Goal: Task Accomplishment & Management: Complete application form

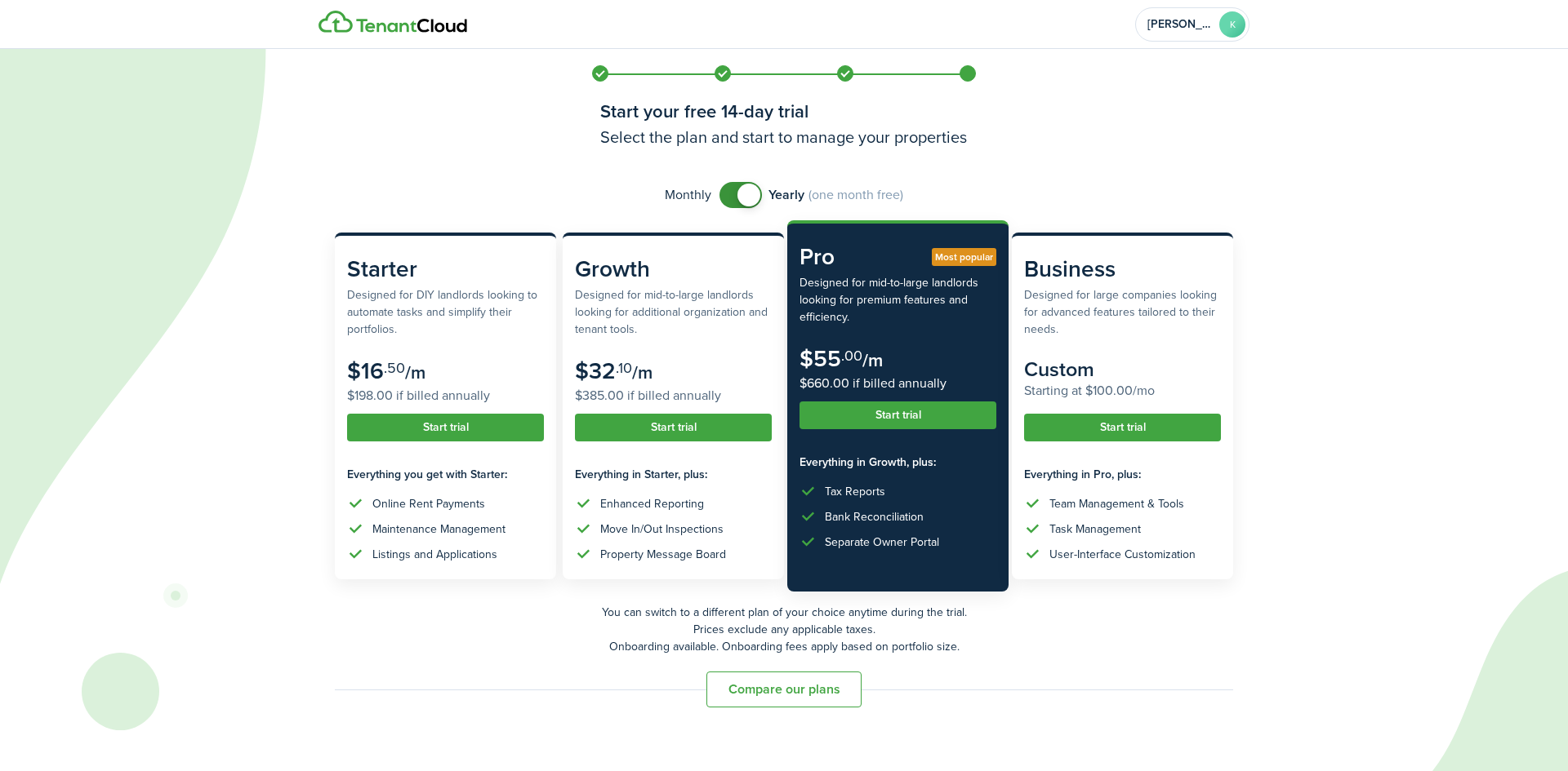
checkbox input "false"
click at [733, 191] on span at bounding box center [740, 194] width 16 height 26
click at [443, 419] on button "Start trial" at bounding box center [445, 428] width 197 height 28
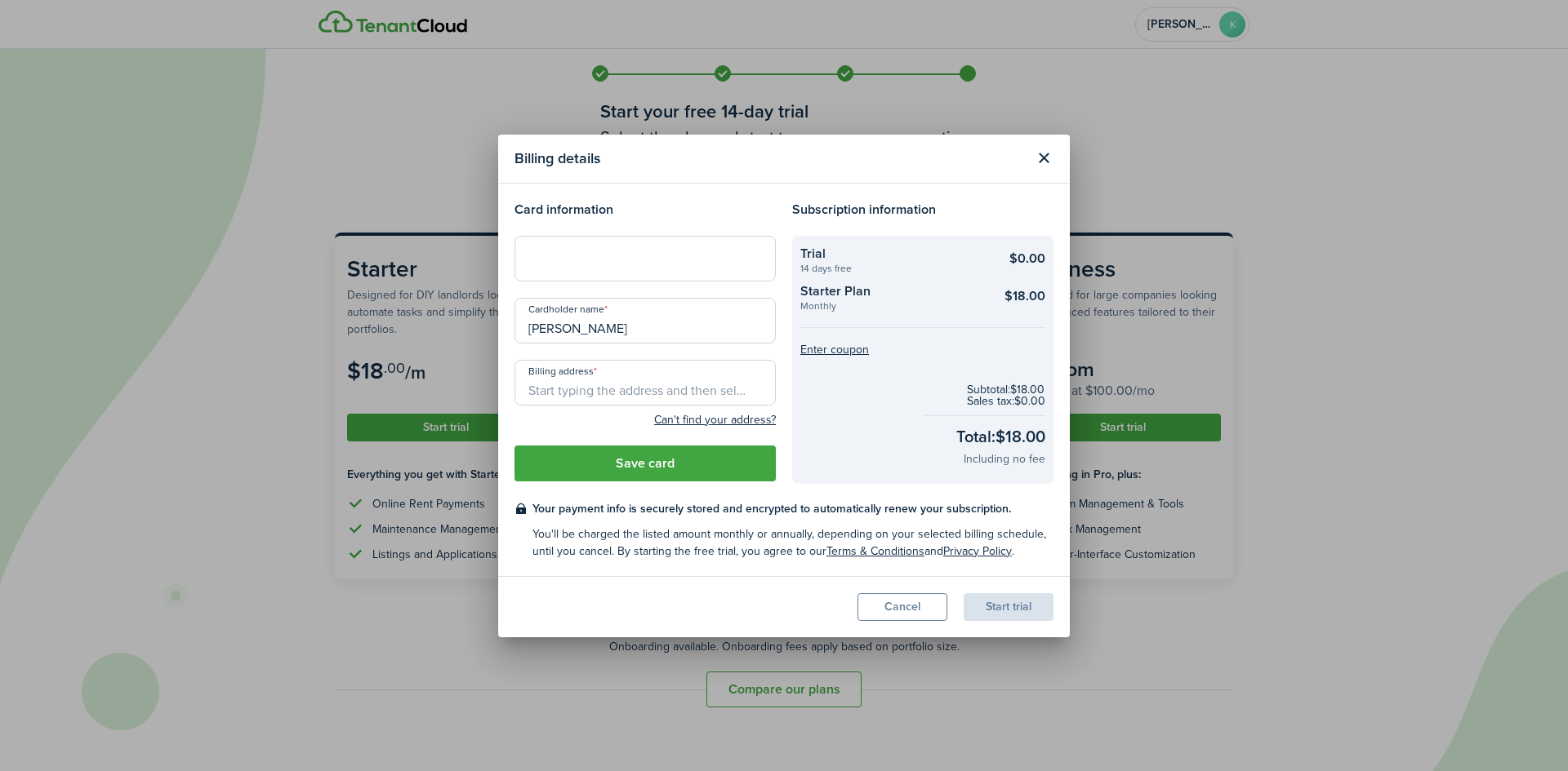
click at [632, 245] on div at bounding box center [645, 258] width 261 height 45
click at [548, 330] on input "[PERSON_NAME]" at bounding box center [645, 321] width 261 height 45
type input "[PERSON_NAME]"
click at [580, 387] on input "Billing address" at bounding box center [645, 383] width 261 height 45
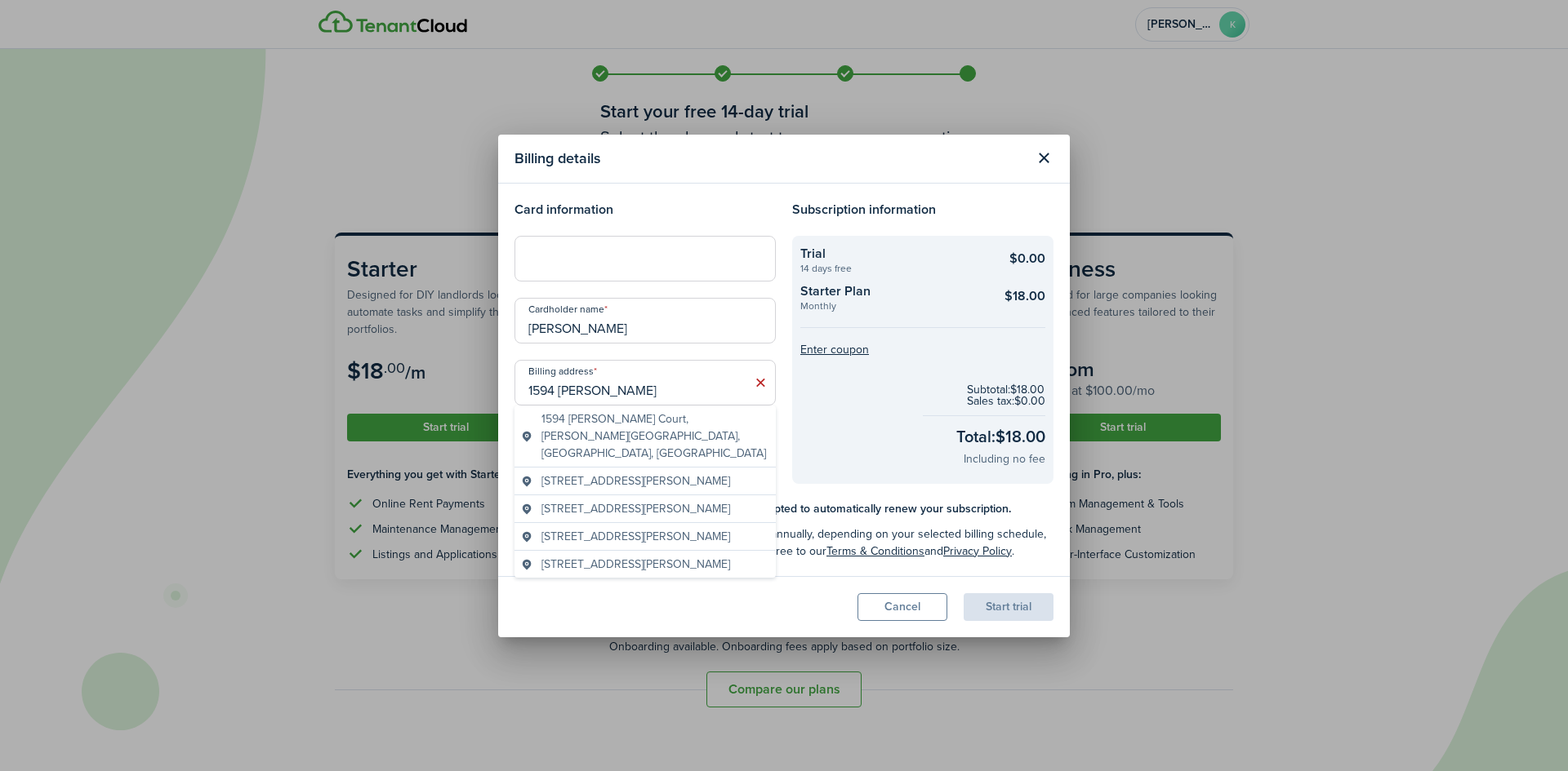
click at [578, 427] on span "1594 [PERSON_NAME] Court, [PERSON_NAME][GEOGRAPHIC_DATA], [GEOGRAPHIC_DATA], [G…" at bounding box center [655, 436] width 228 height 51
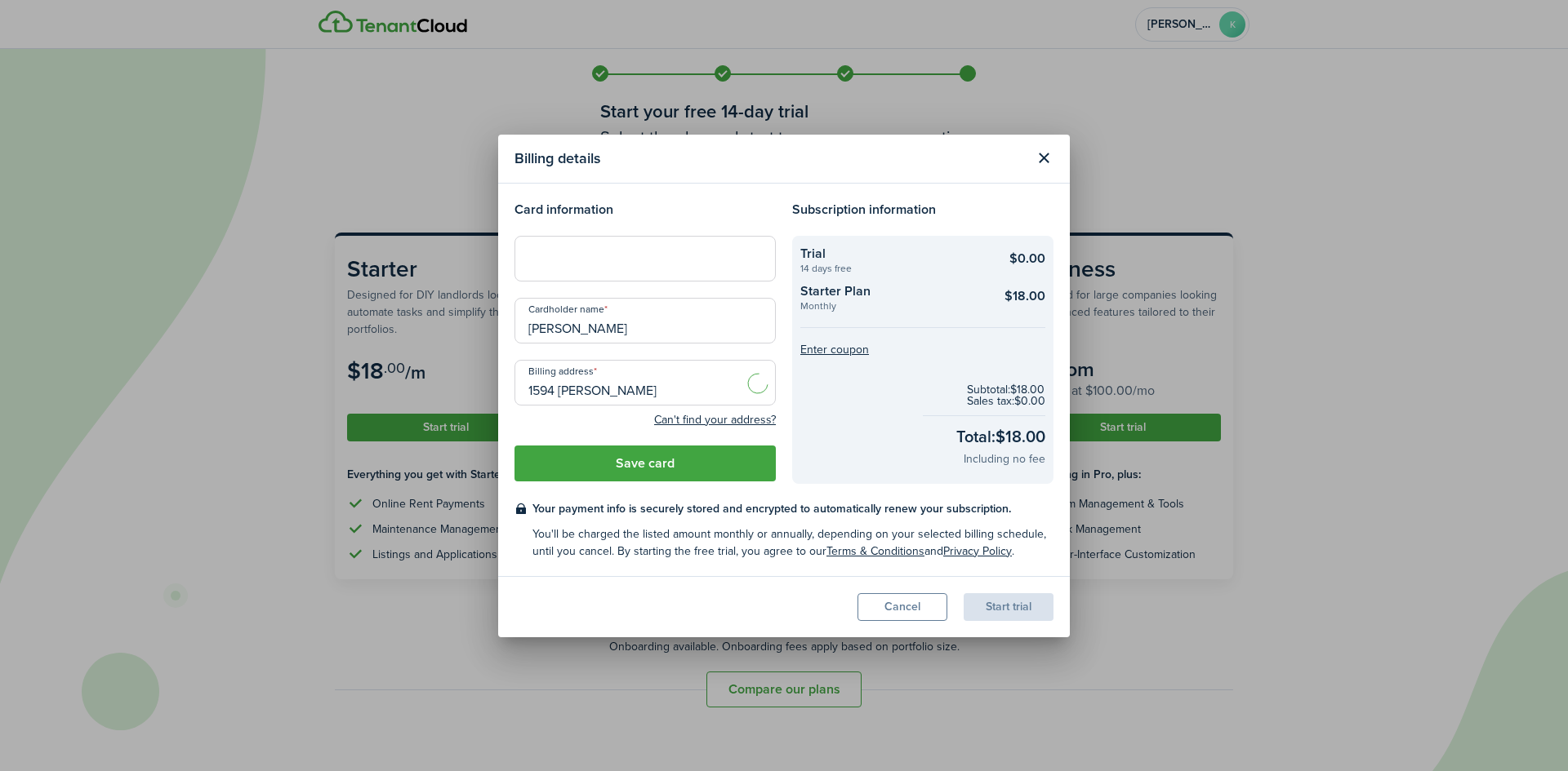
type input "1594 [PERSON_NAME] Ct, [PERSON_NAME][GEOGRAPHIC_DATA], [GEOGRAPHIC_DATA] 62225,…"
click at [629, 475] on button "Save card" at bounding box center [645, 463] width 261 height 36
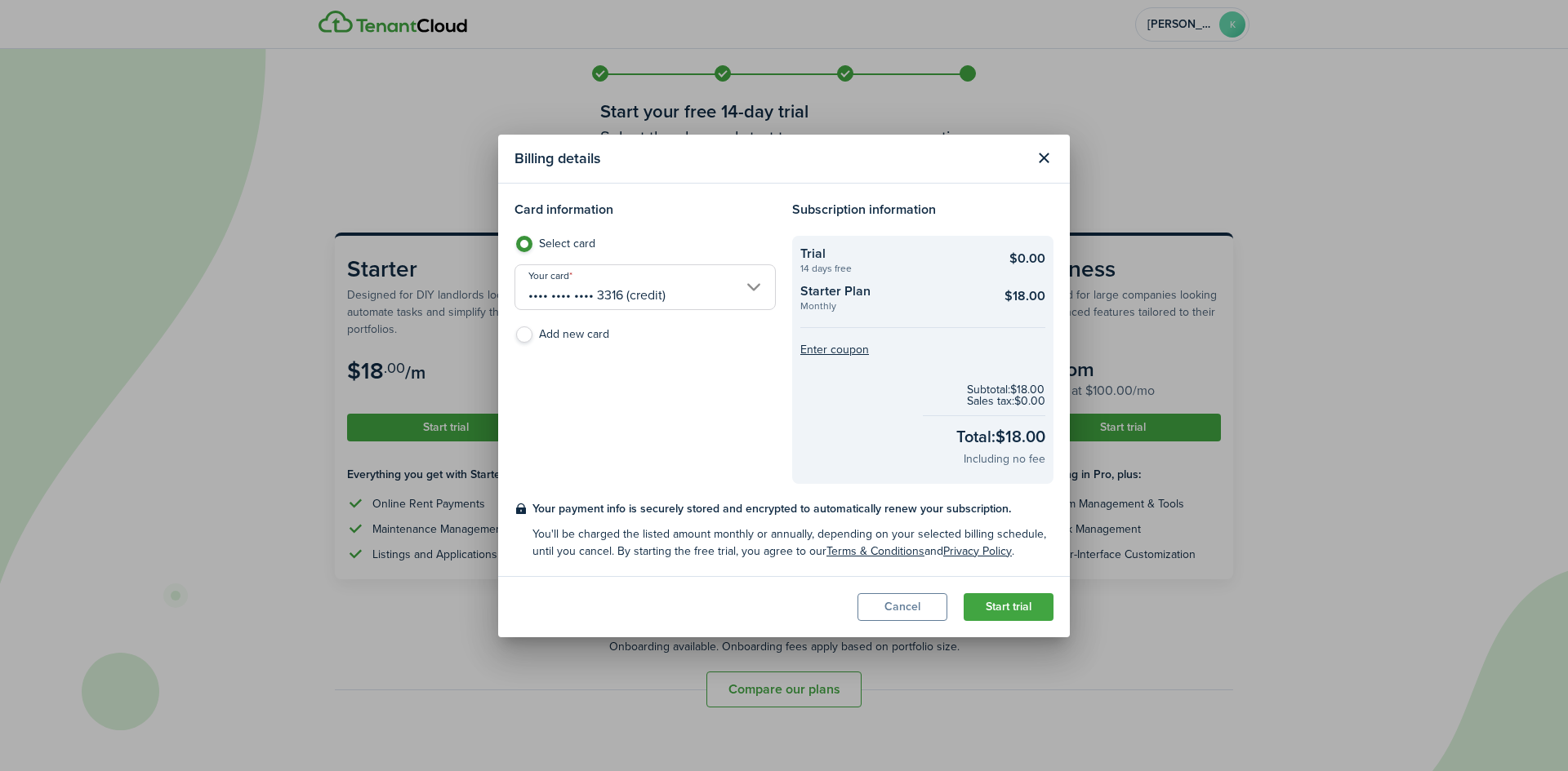
click at [991, 605] on button "Start trial" at bounding box center [1008, 607] width 90 height 28
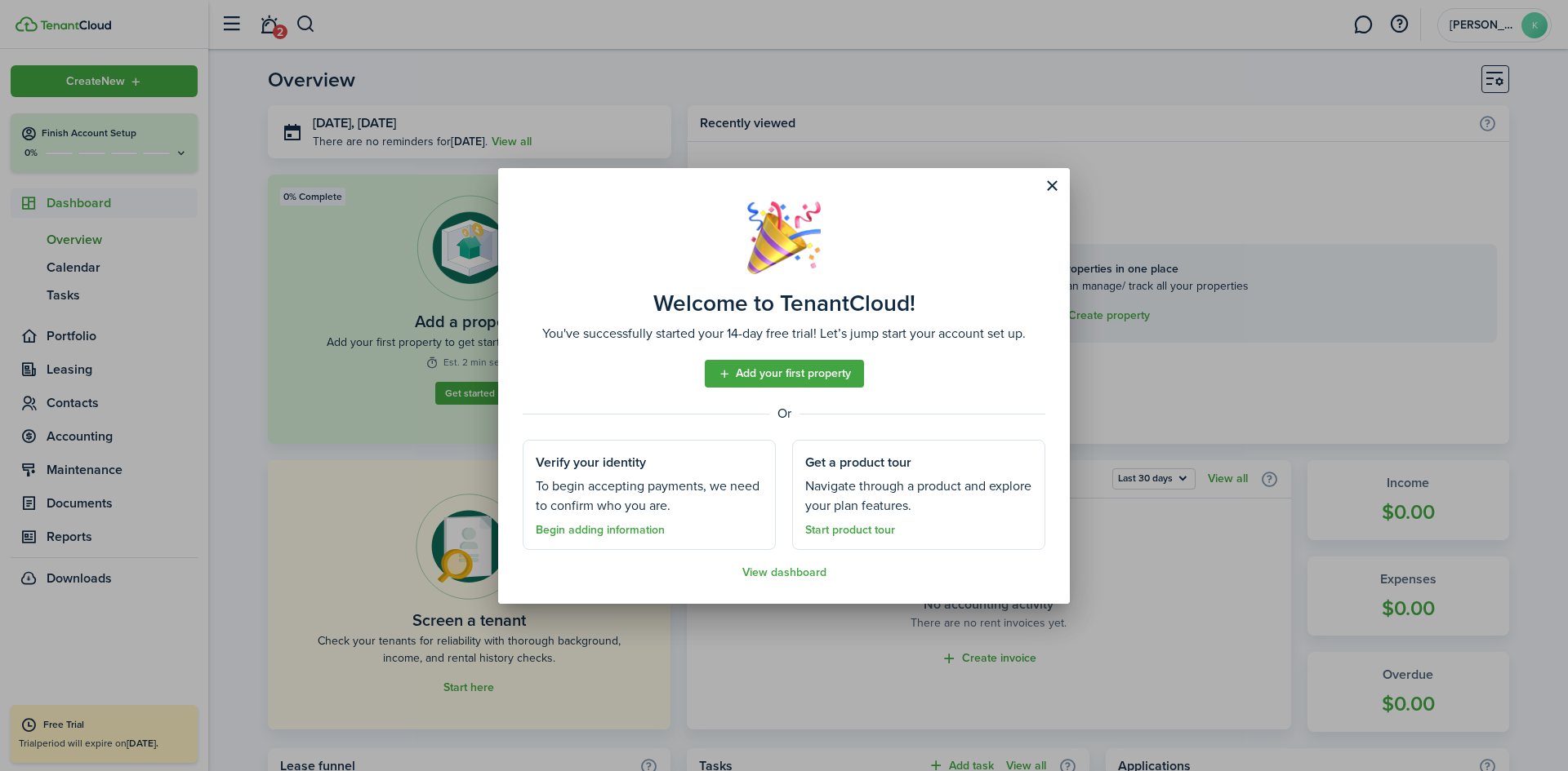
click at [762, 378] on link "Add your first property" at bounding box center [784, 374] width 159 height 28
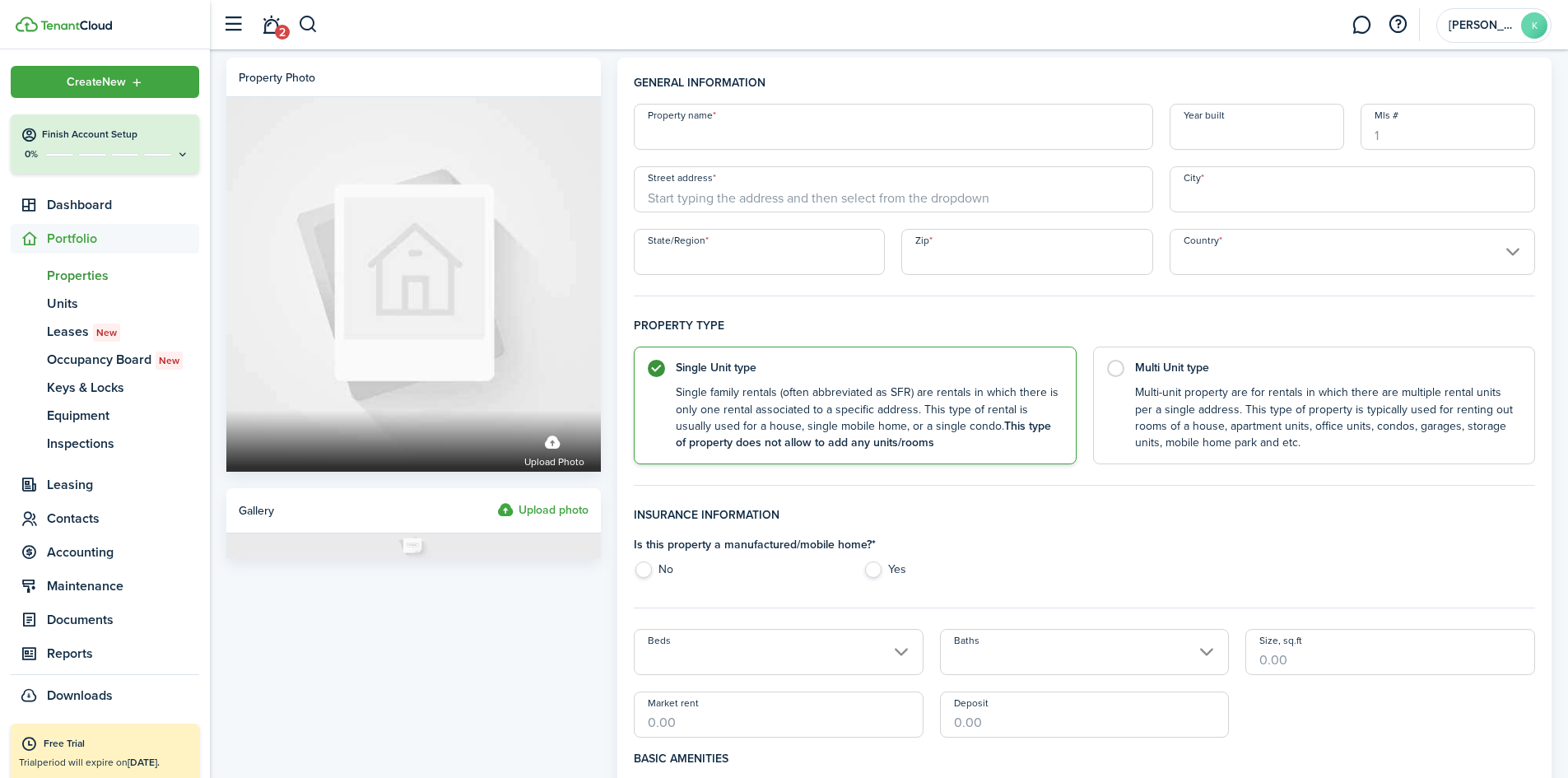
click at [692, 143] on input "Property name" at bounding box center [893, 127] width 519 height 46
type input "1"
type input "9308 [PERSON_NAME]"
click at [1194, 392] on control-radio-card-description "Multi-unit property are for rentals in which there are multiple rental units pe…" at bounding box center [1326, 418] width 383 height 67
radio input "false"
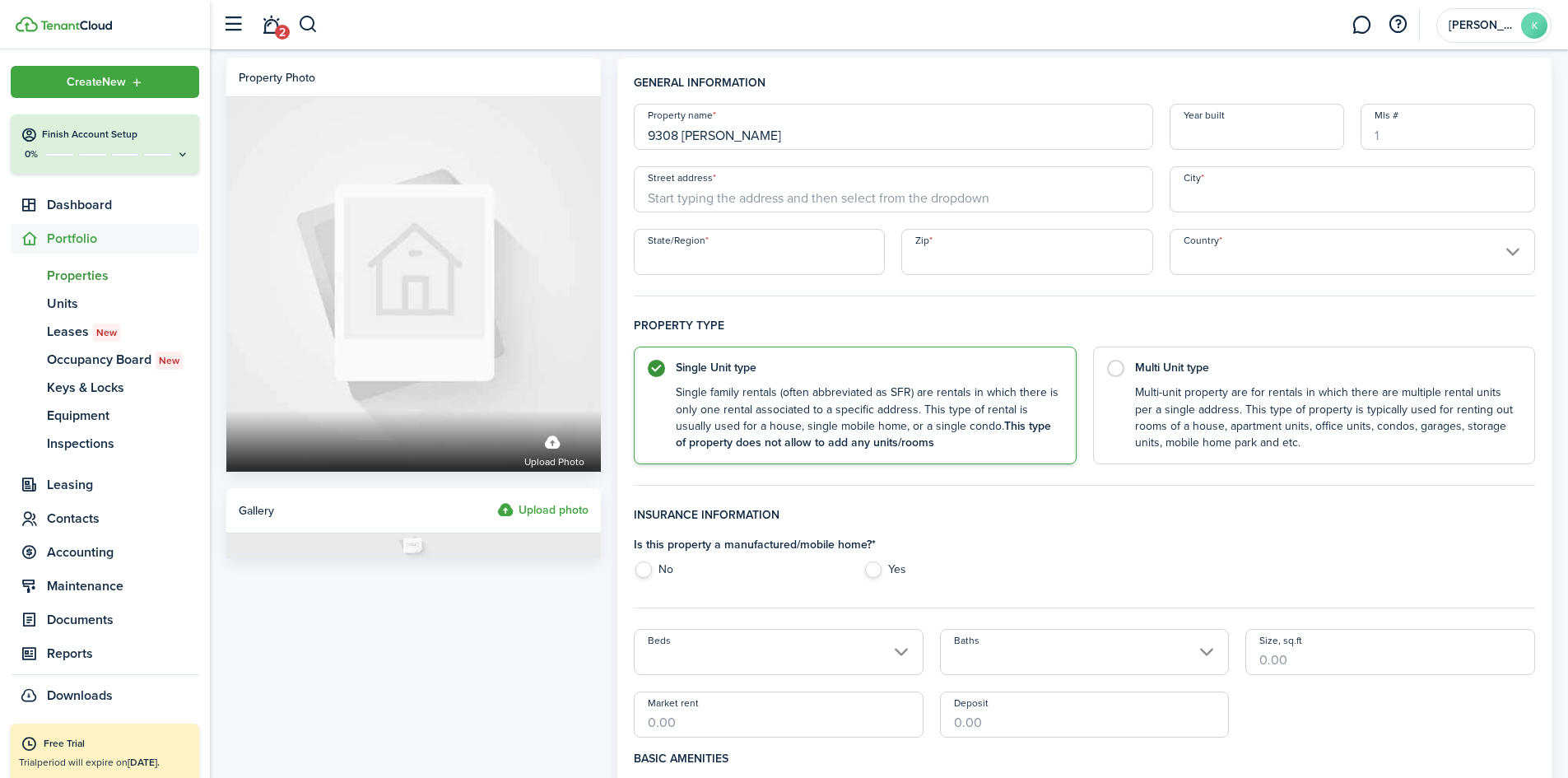
radio input "true"
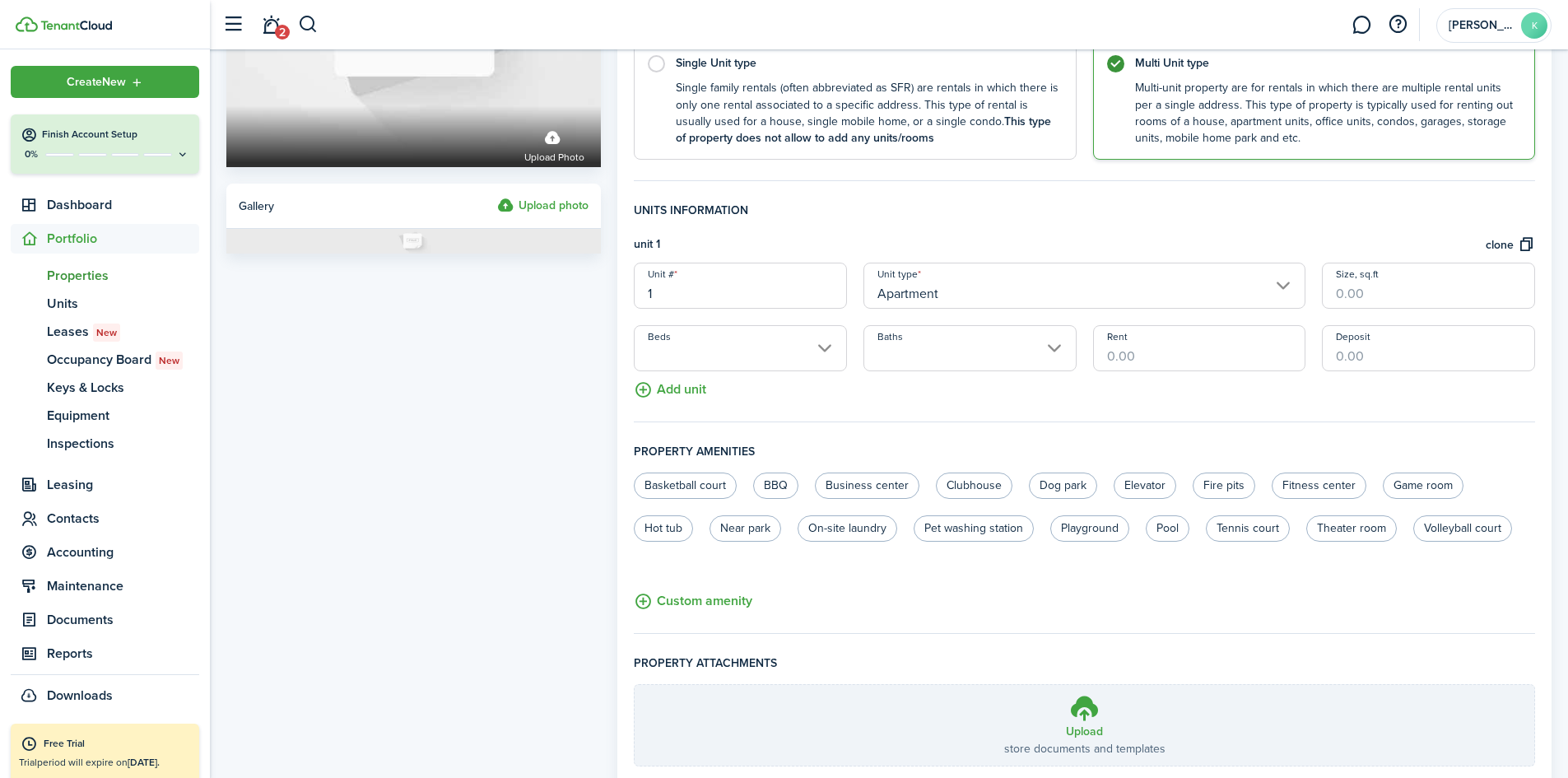
scroll to position [330, 0]
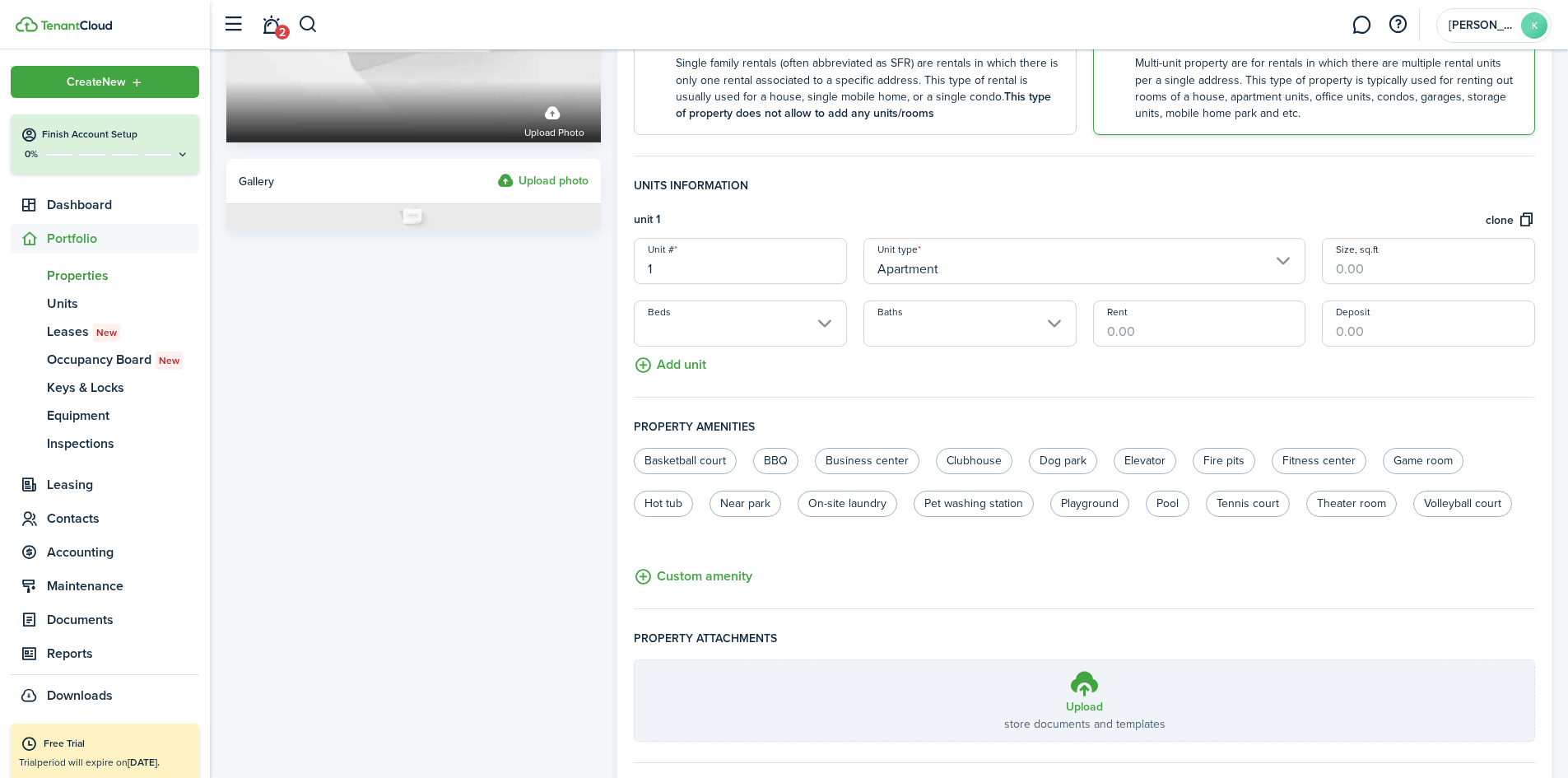
click at [685, 369] on button "Add unit" at bounding box center [670, 361] width 72 height 29
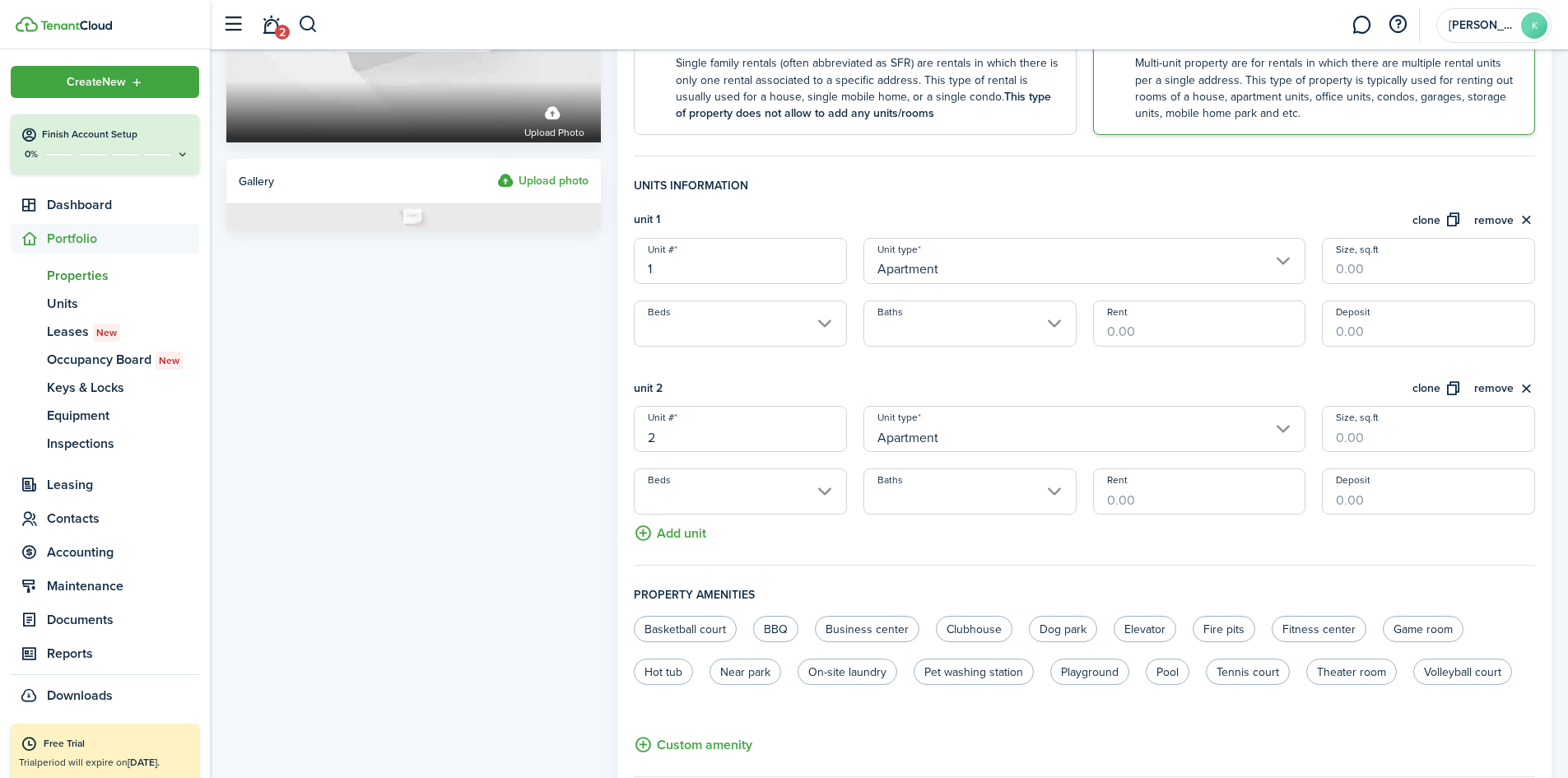
click at [957, 262] on input "Apartment" at bounding box center [1084, 261] width 442 height 46
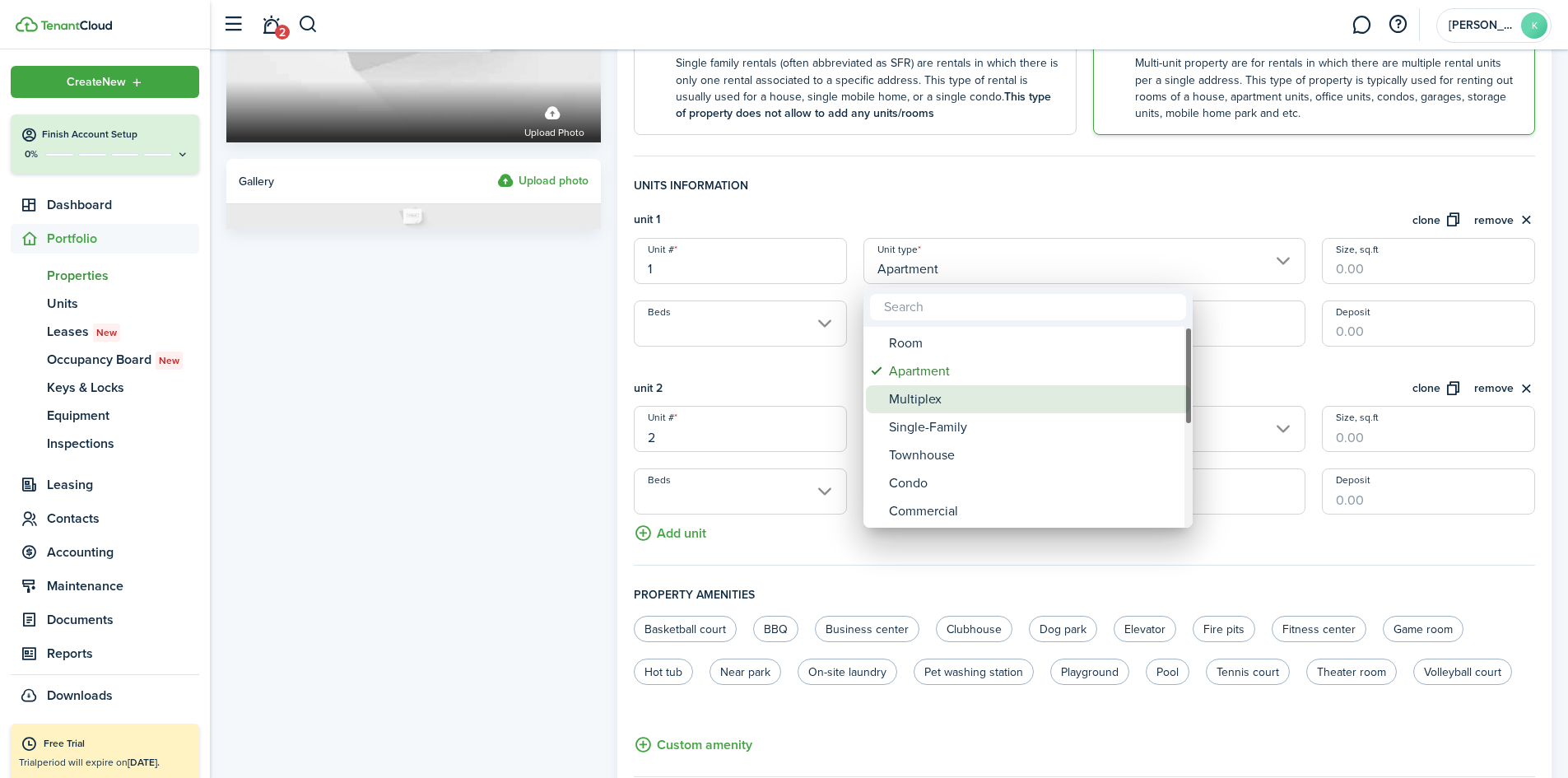
click at [913, 394] on div "Multiplex" at bounding box center [1034, 399] width 291 height 28
type input "Multiplex"
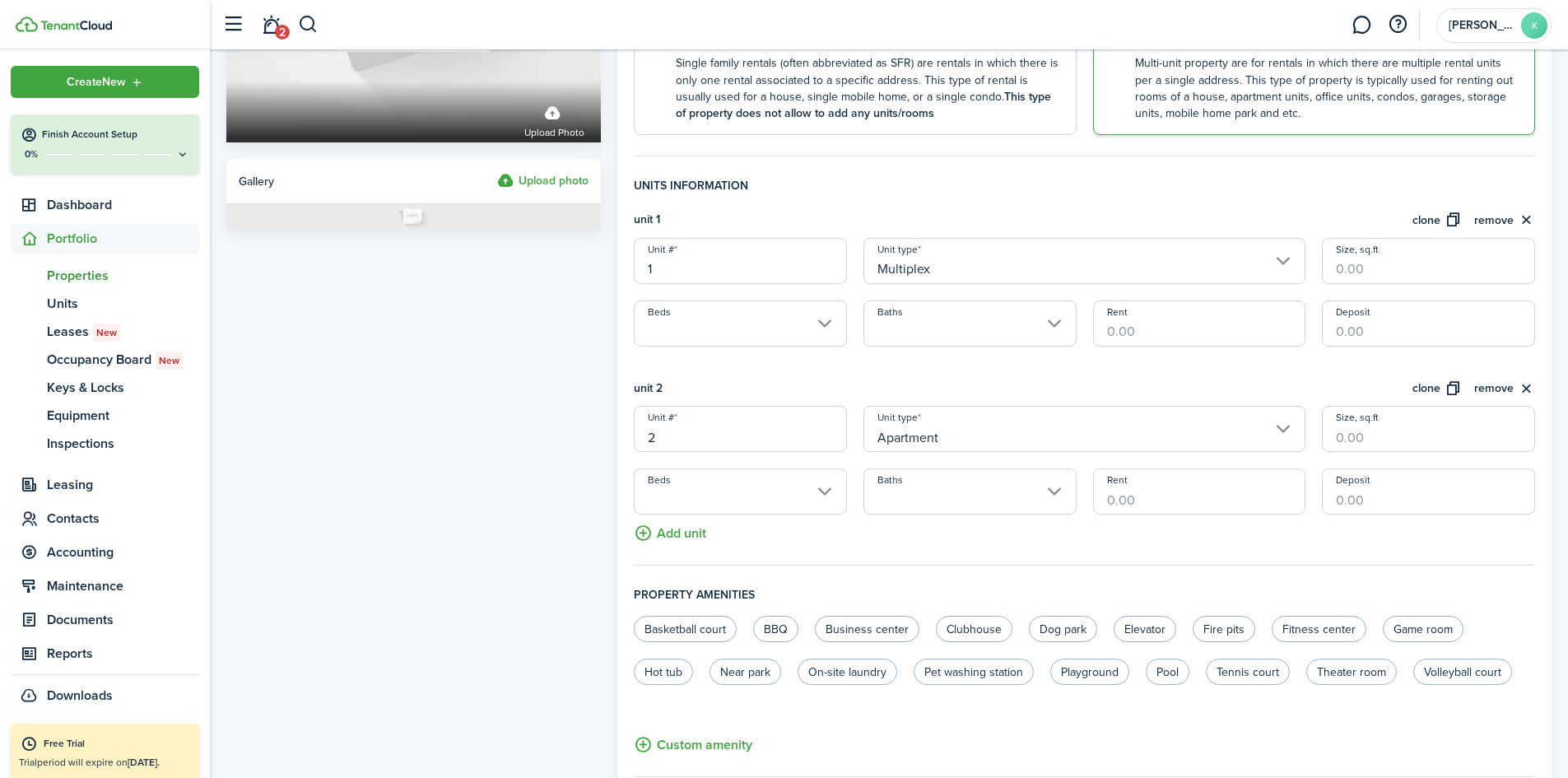
click at [941, 420] on input "Apartment" at bounding box center [1084, 429] width 442 height 46
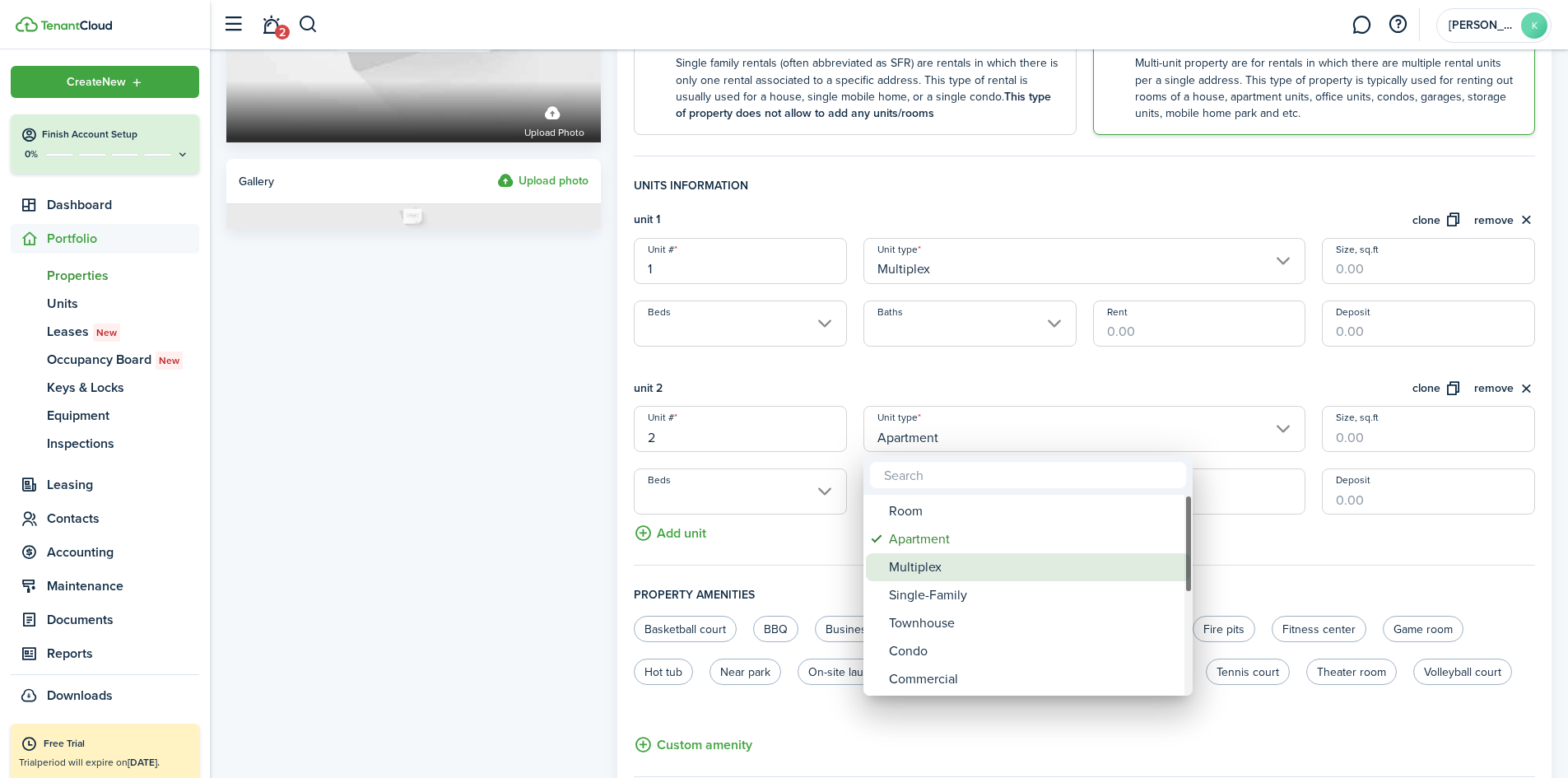
click at [919, 565] on div "Multiplex" at bounding box center [1034, 567] width 291 height 28
type input "Multiplex"
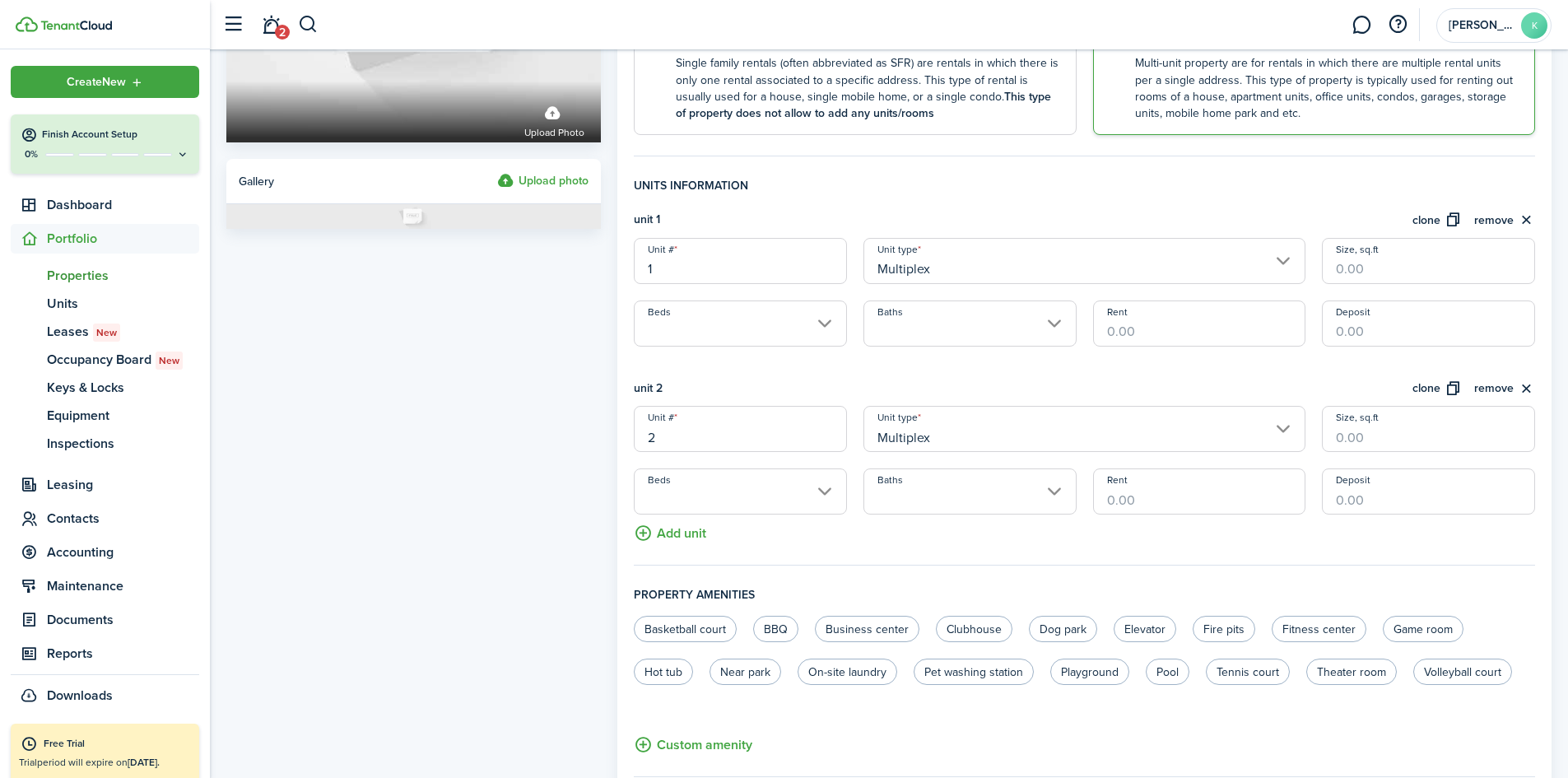
click at [692, 270] on input "1" at bounding box center [740, 261] width 213 height 46
click at [695, 324] on input "Beds" at bounding box center [740, 324] width 213 height 46
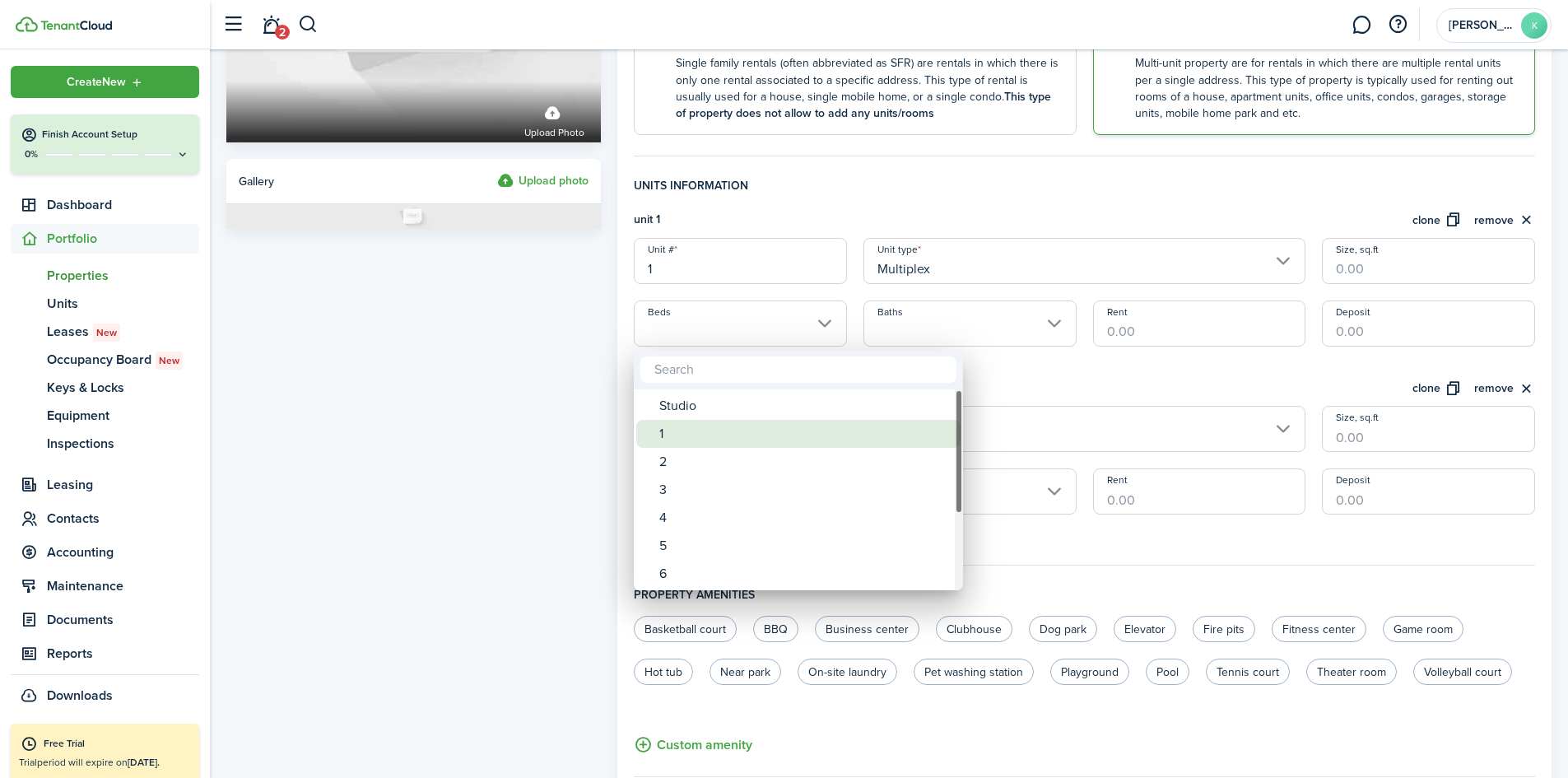
click at [680, 437] on div "1" at bounding box center [805, 434] width 291 height 28
type input "1"
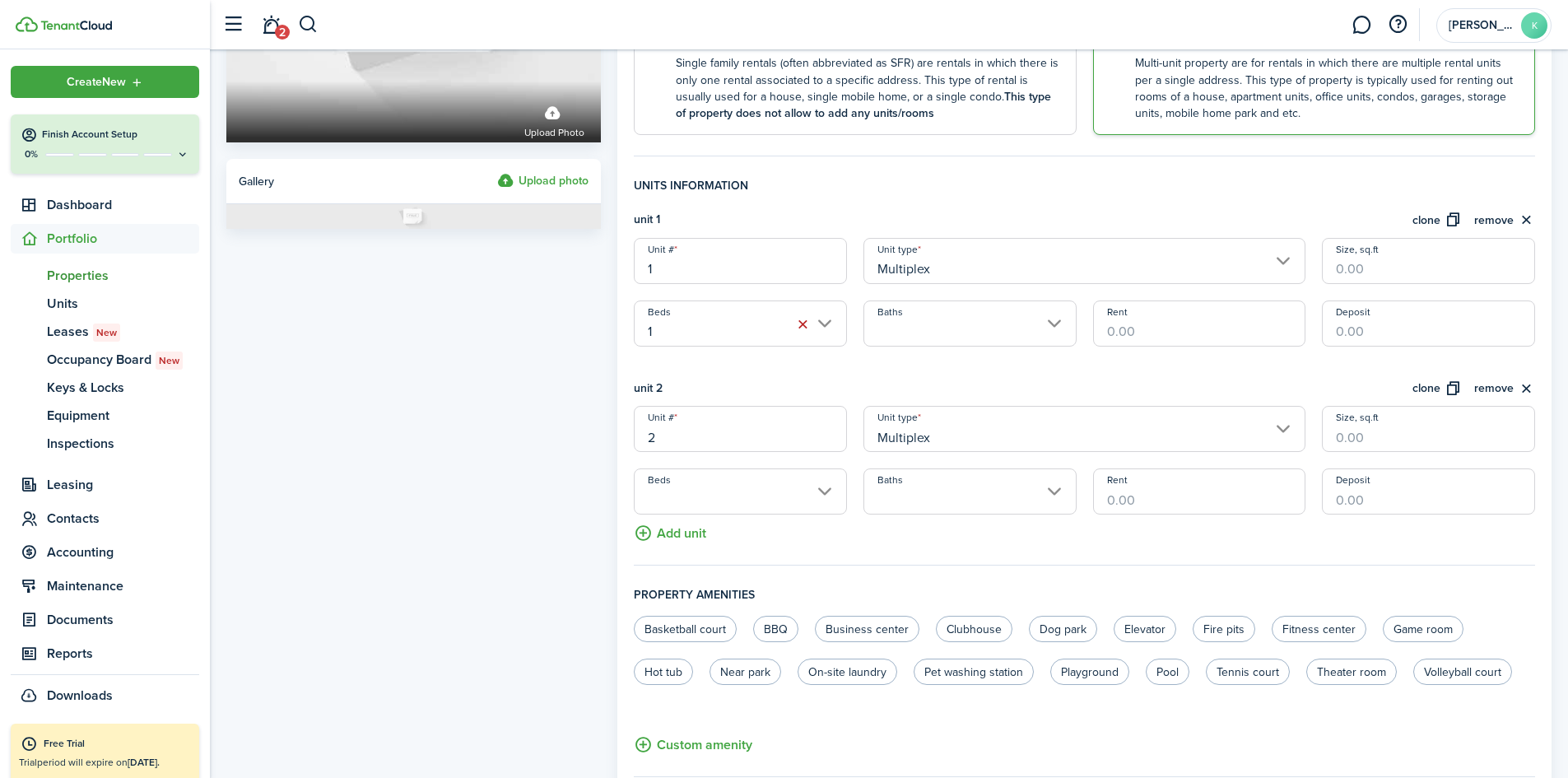
click at [940, 344] on input "Baths" at bounding box center [969, 324] width 213 height 46
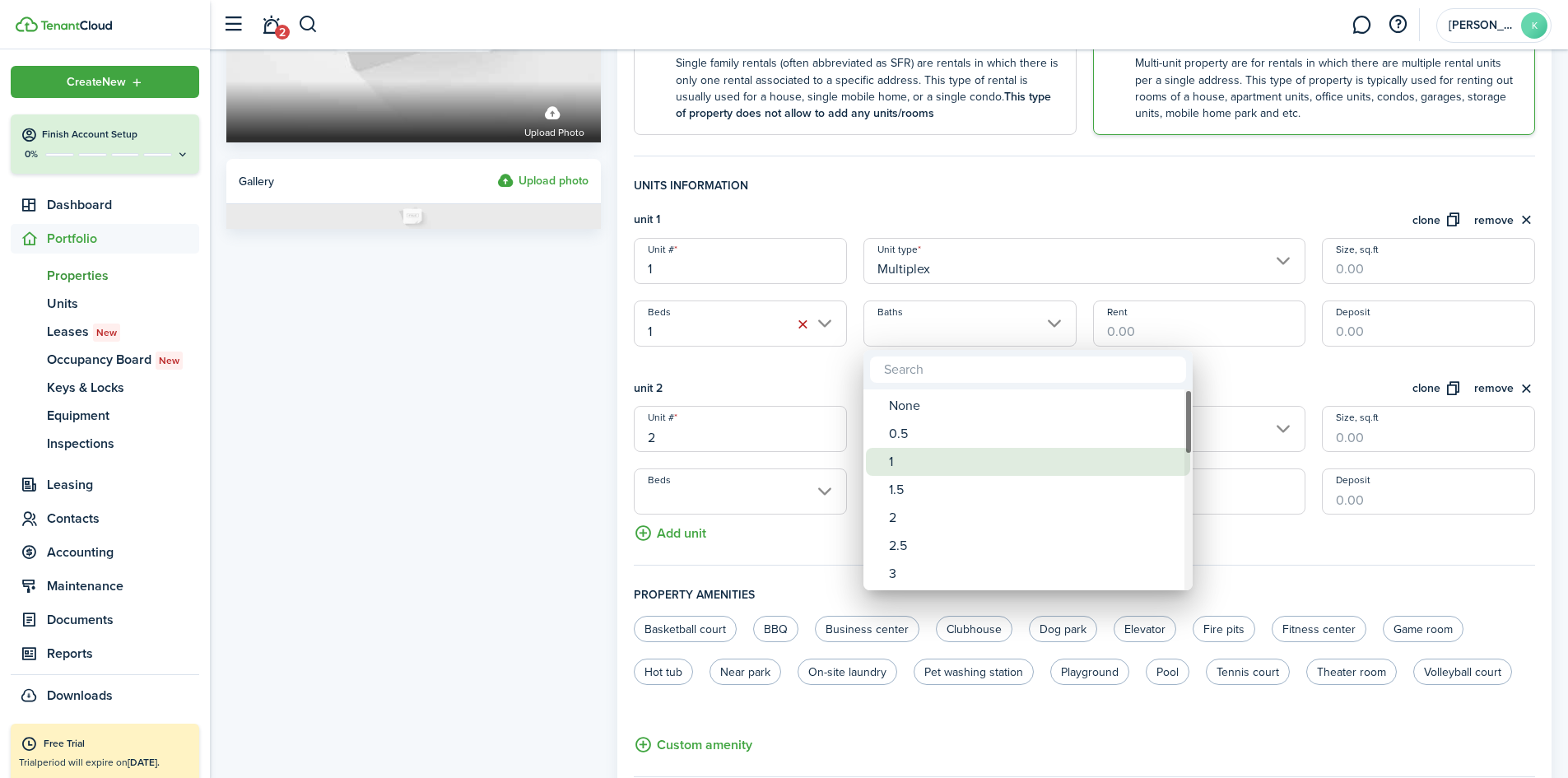
click at [917, 459] on div "1" at bounding box center [1034, 461] width 291 height 28
type input "1"
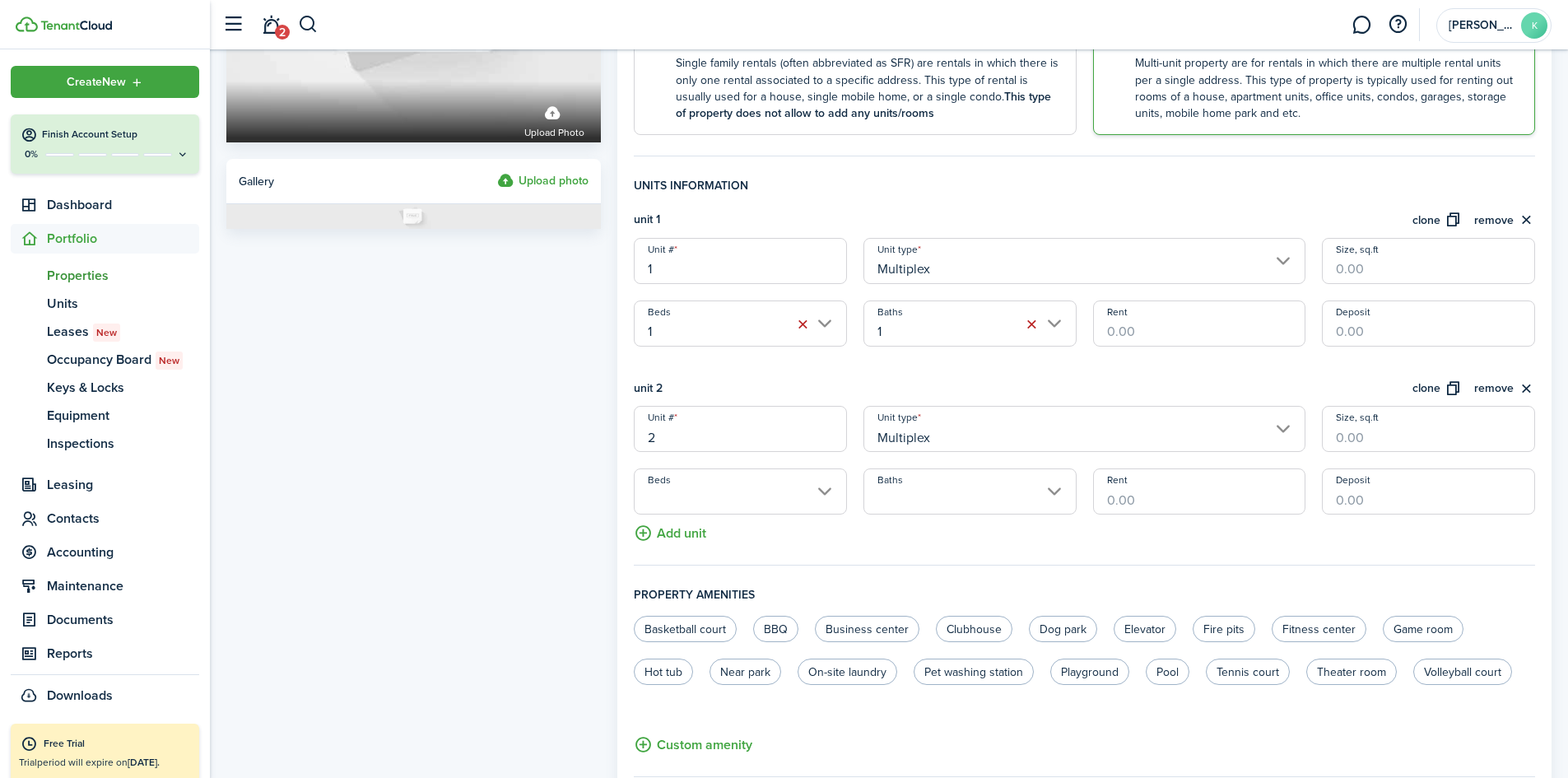
click at [745, 499] on input "Beds" at bounding box center [740, 492] width 213 height 46
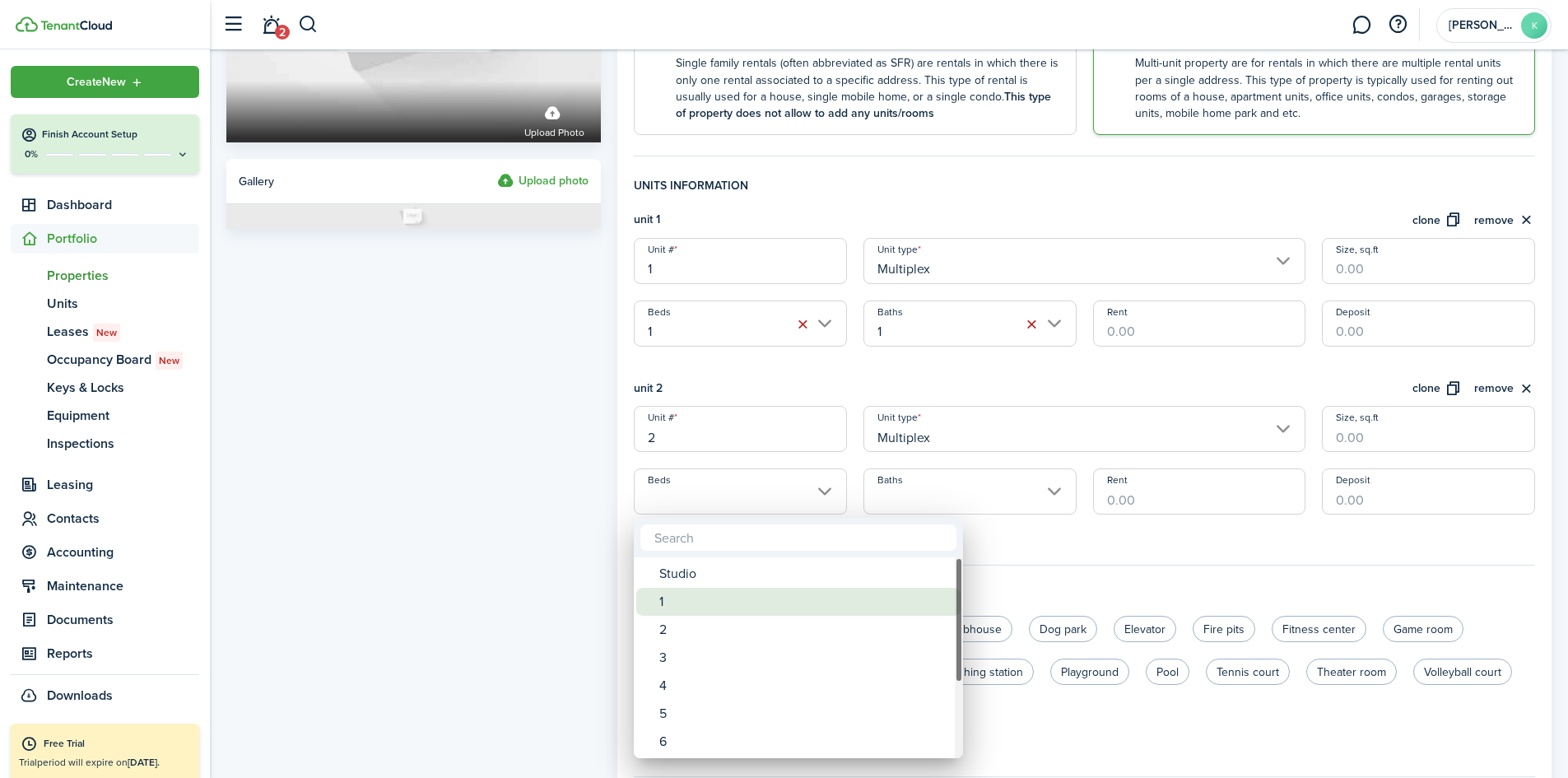
click at [728, 594] on div "1" at bounding box center [805, 601] width 291 height 28
type input "1"
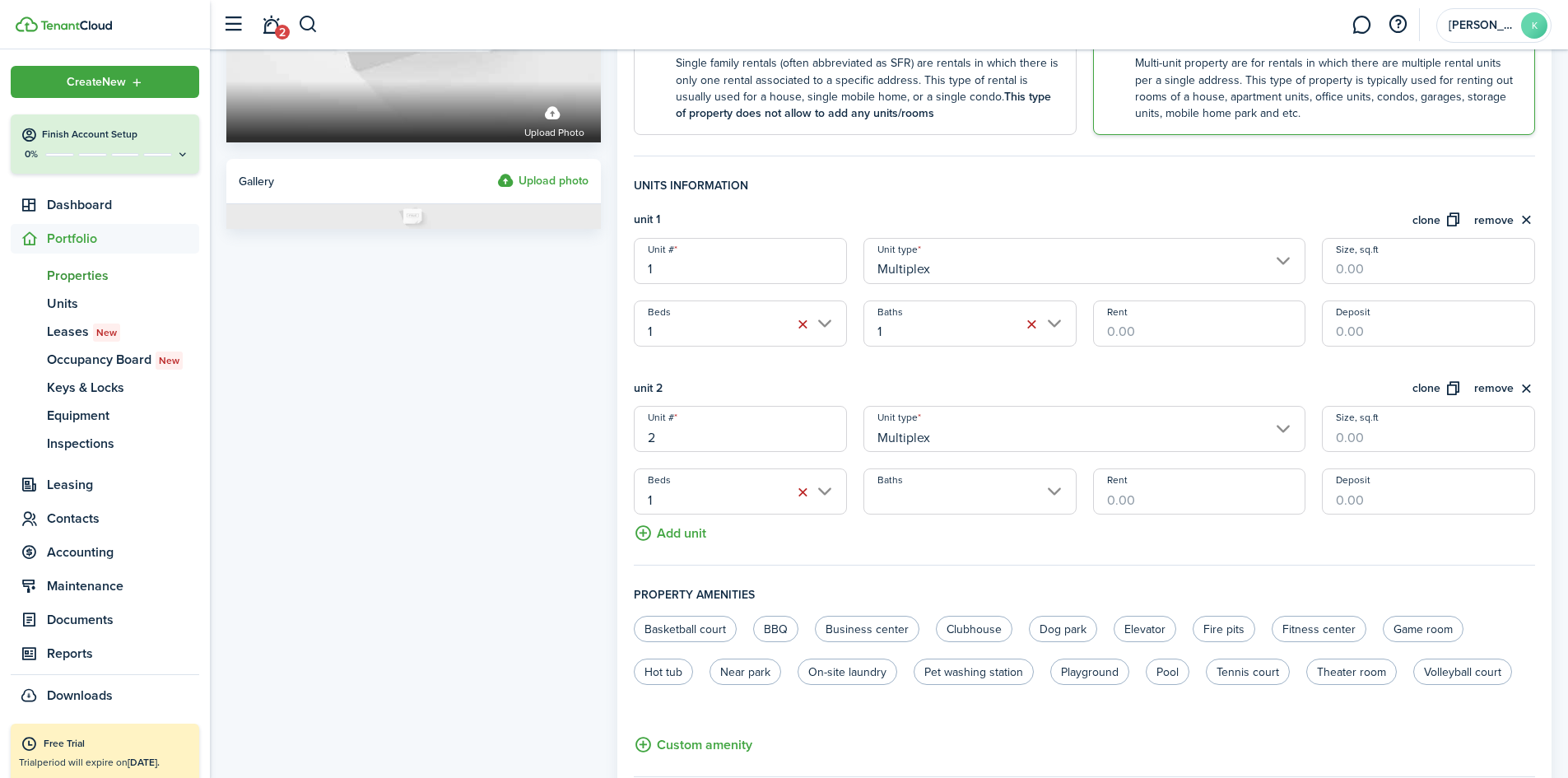
click at [882, 495] on input "Baths" at bounding box center [969, 492] width 213 height 46
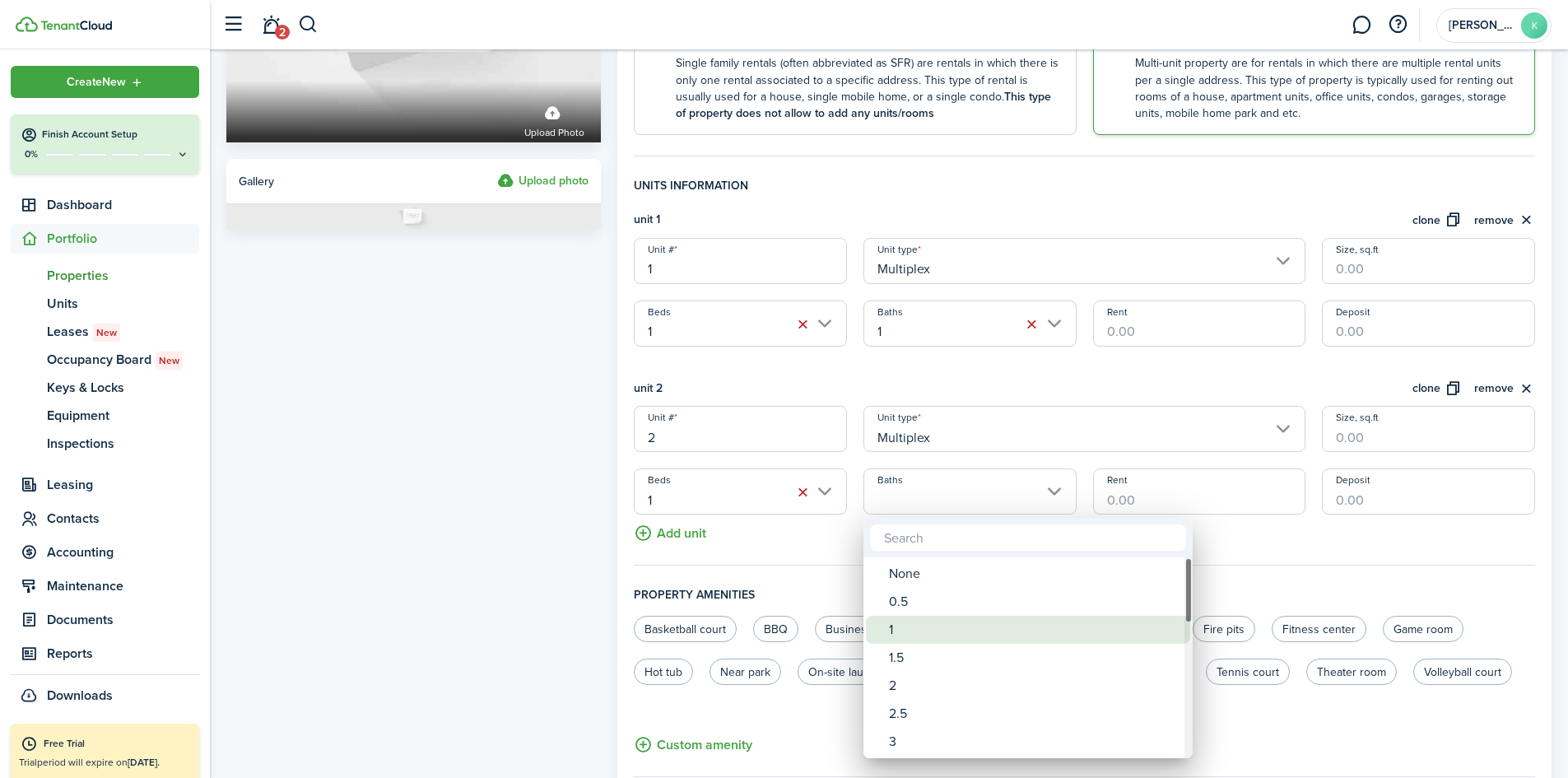
click at [913, 629] on div "1" at bounding box center [1034, 629] width 291 height 28
type input "1"
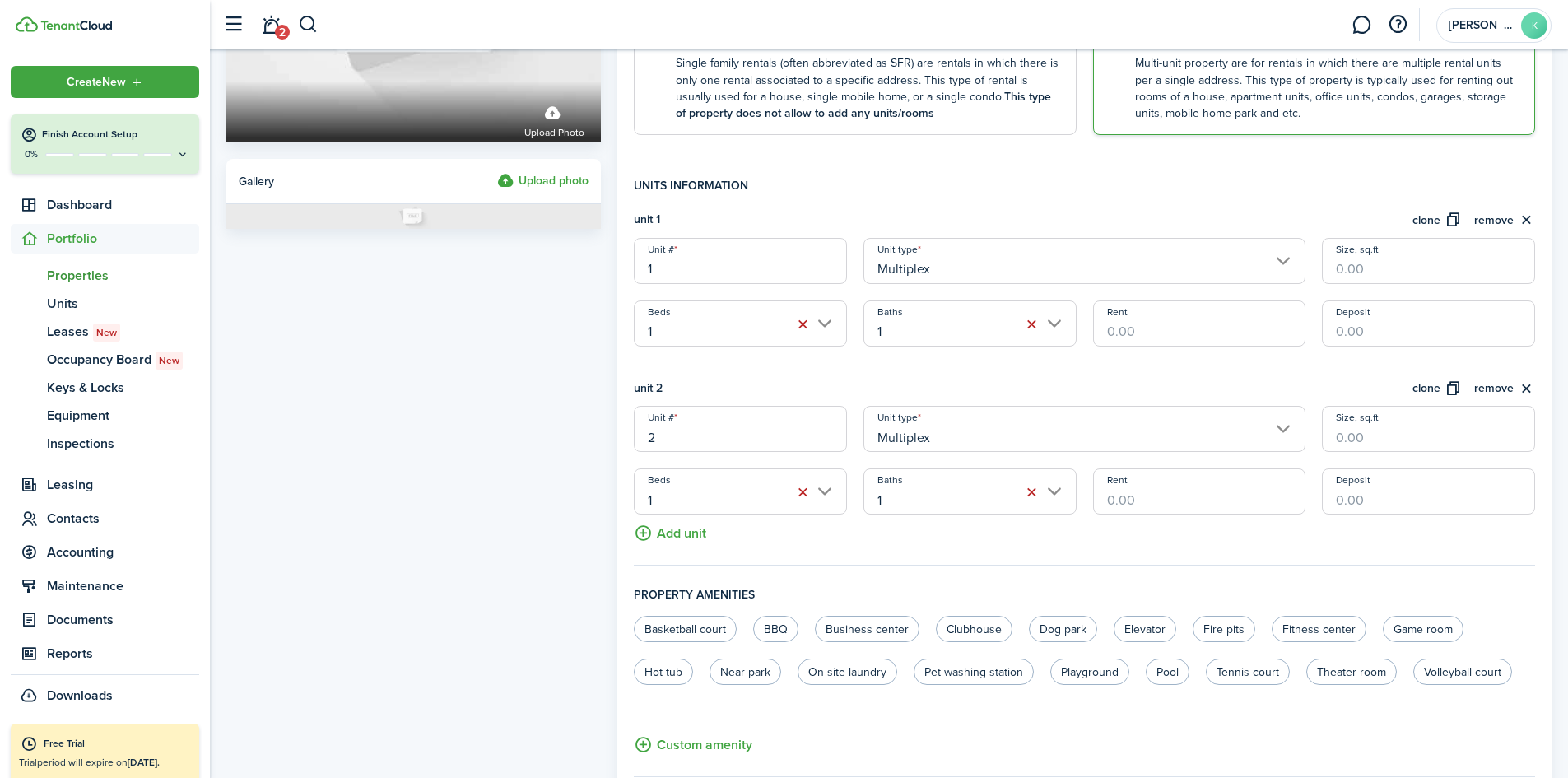
click at [1132, 311] on input "Rent" at bounding box center [1200, 324] width 213 height 46
type input "$850.00"
click at [1152, 517] on fieldset "Units information unit 1 clone remove Unit # 1 Unit type Multiplex Size, sq.ft …" at bounding box center [1085, 371] width 902 height 389
click at [1149, 504] on input "Rent" at bounding box center [1200, 492] width 213 height 46
type input "$850.00"
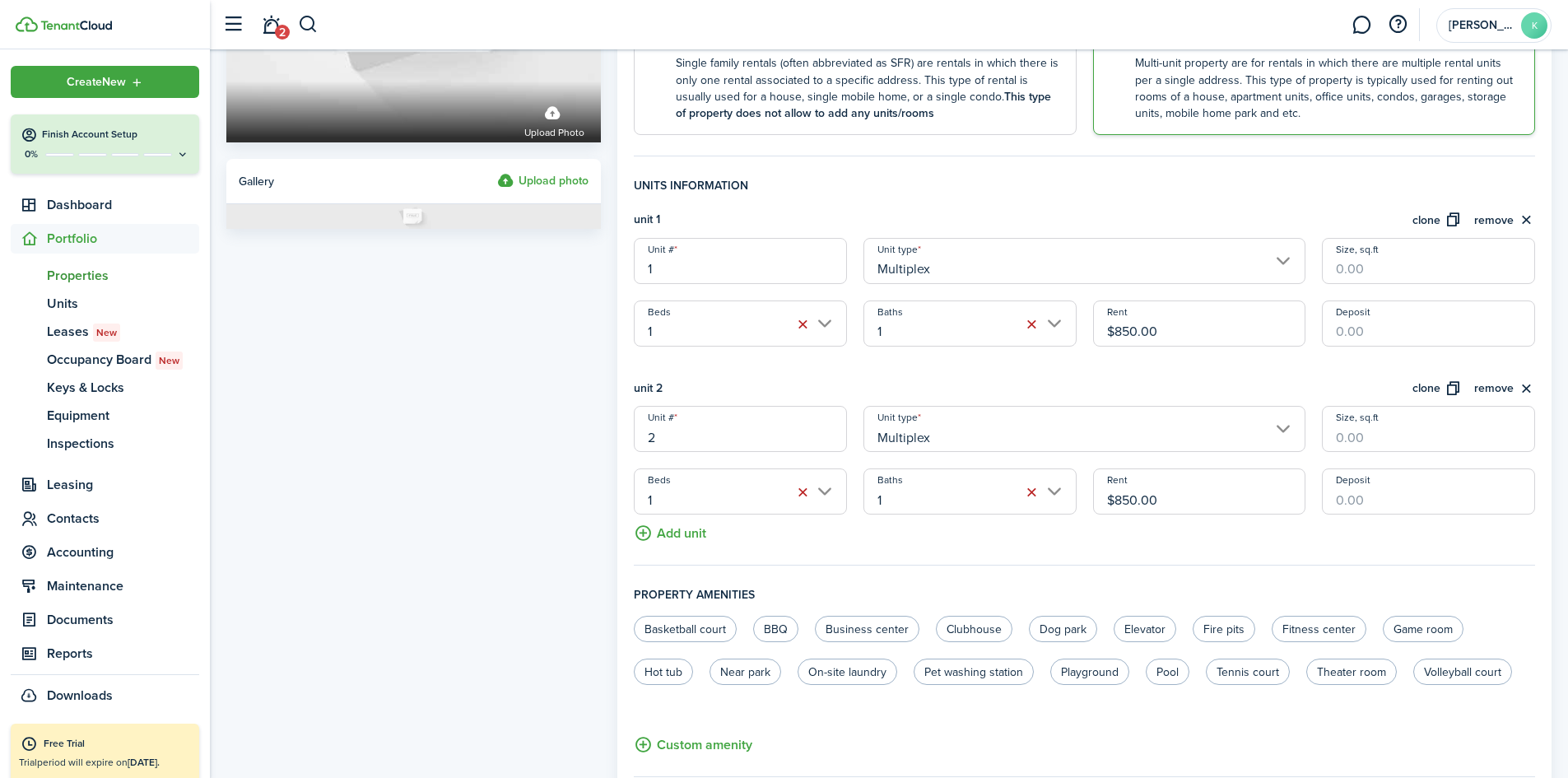
click at [1202, 544] on fieldset "Units information unit 1 clone remove Unit # 1 Unit type Multiplex Size, sq.ft …" at bounding box center [1085, 371] width 902 height 389
click at [1134, 211] on div "unit 1 clone remove" at bounding box center [1085, 224] width 902 height 27
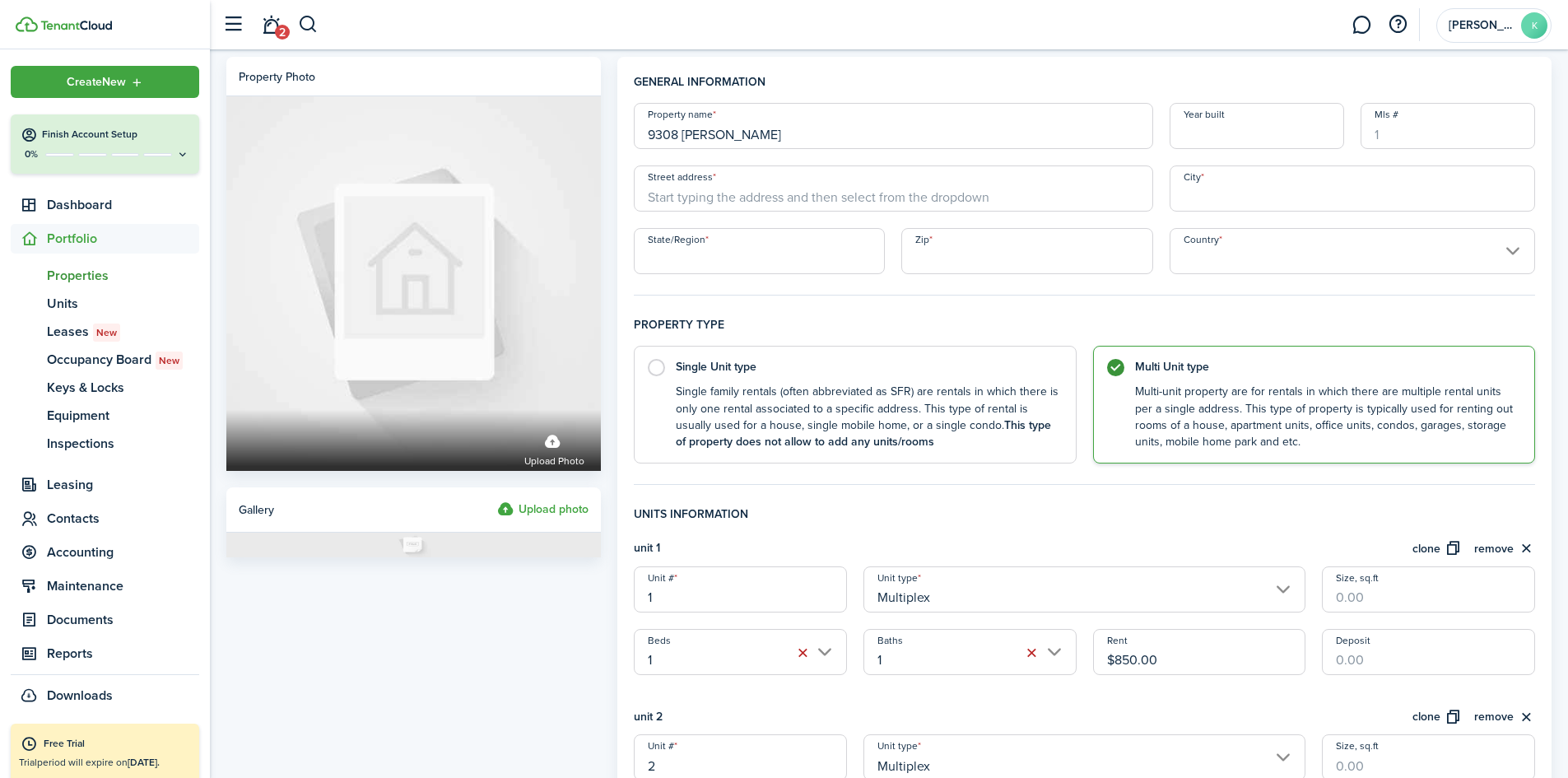
scroll to position [0, 0]
drag, startPoint x: 759, startPoint y: 125, endPoint x: 767, endPoint y: 128, distance: 8.5
click at [760, 125] on input "9308 [PERSON_NAME]" at bounding box center [893, 127] width 519 height 46
click at [692, 194] on input "Street address" at bounding box center [893, 189] width 519 height 46
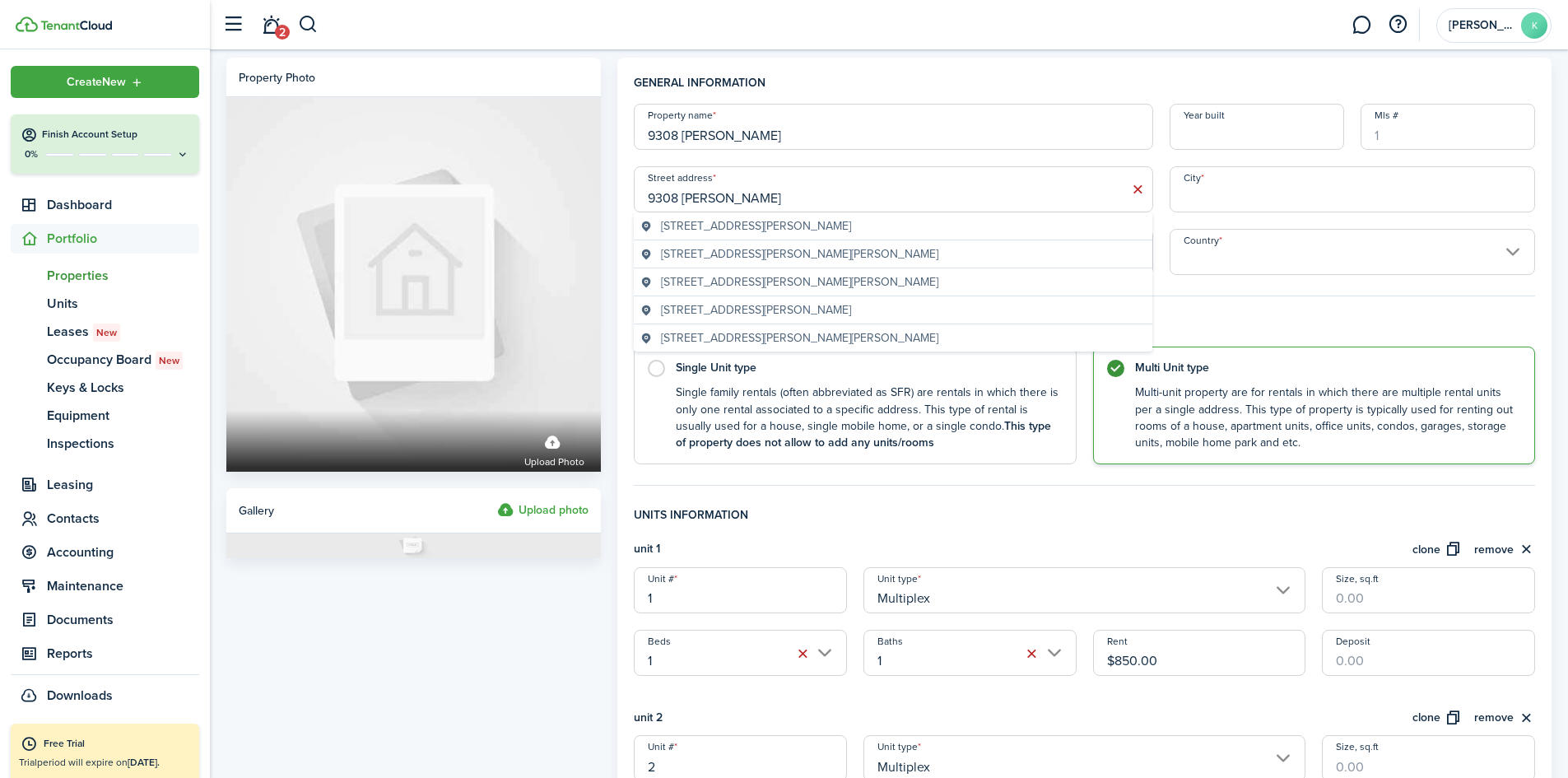
click at [745, 220] on span "[STREET_ADDRESS][PERSON_NAME]" at bounding box center [756, 226] width 190 height 17
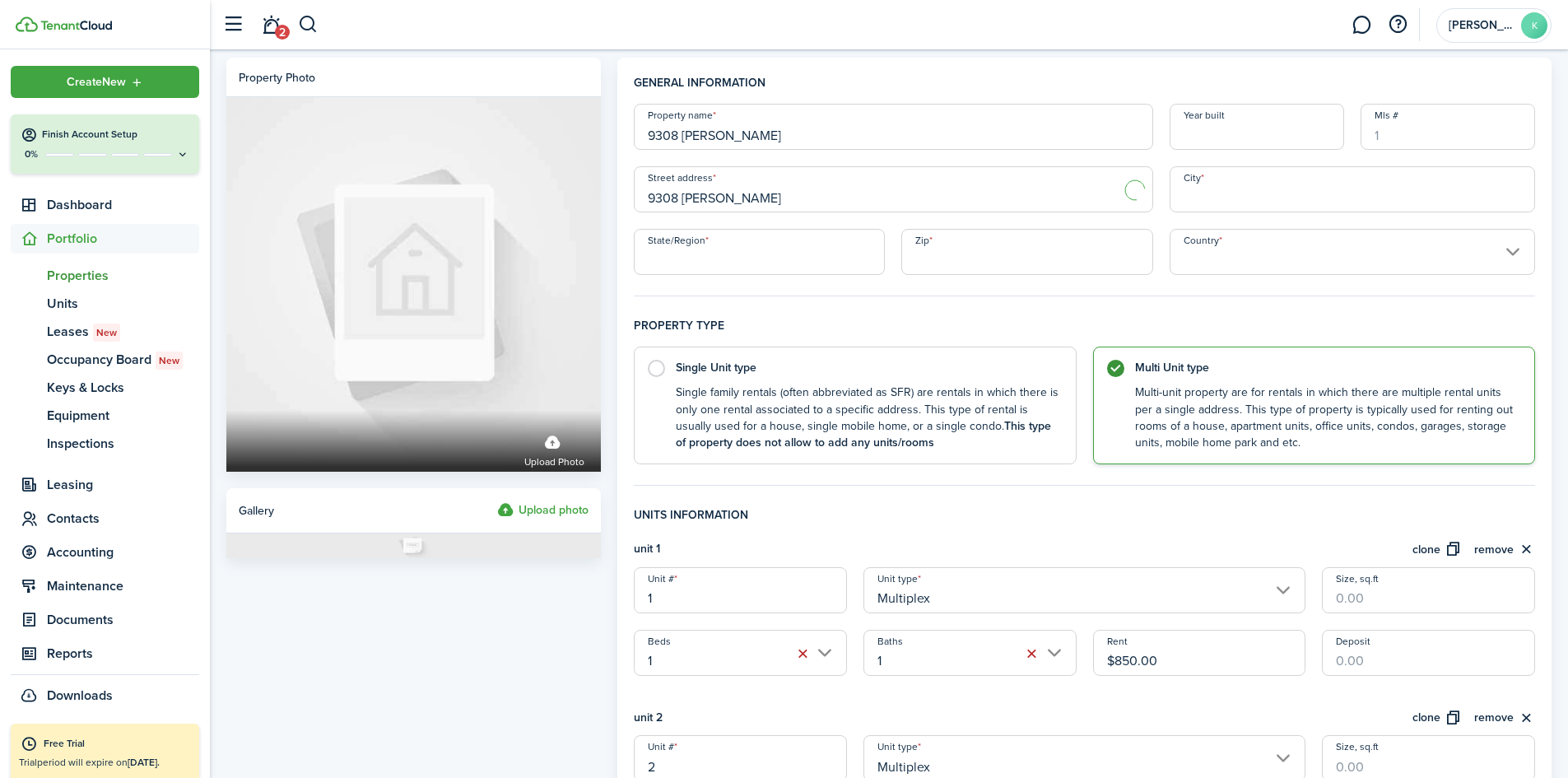
type input "9308 [PERSON_NAME] Dr"
type input "[GEOGRAPHIC_DATA][PERSON_NAME]"
type input "MO"
type input "63134"
type input "[GEOGRAPHIC_DATA]"
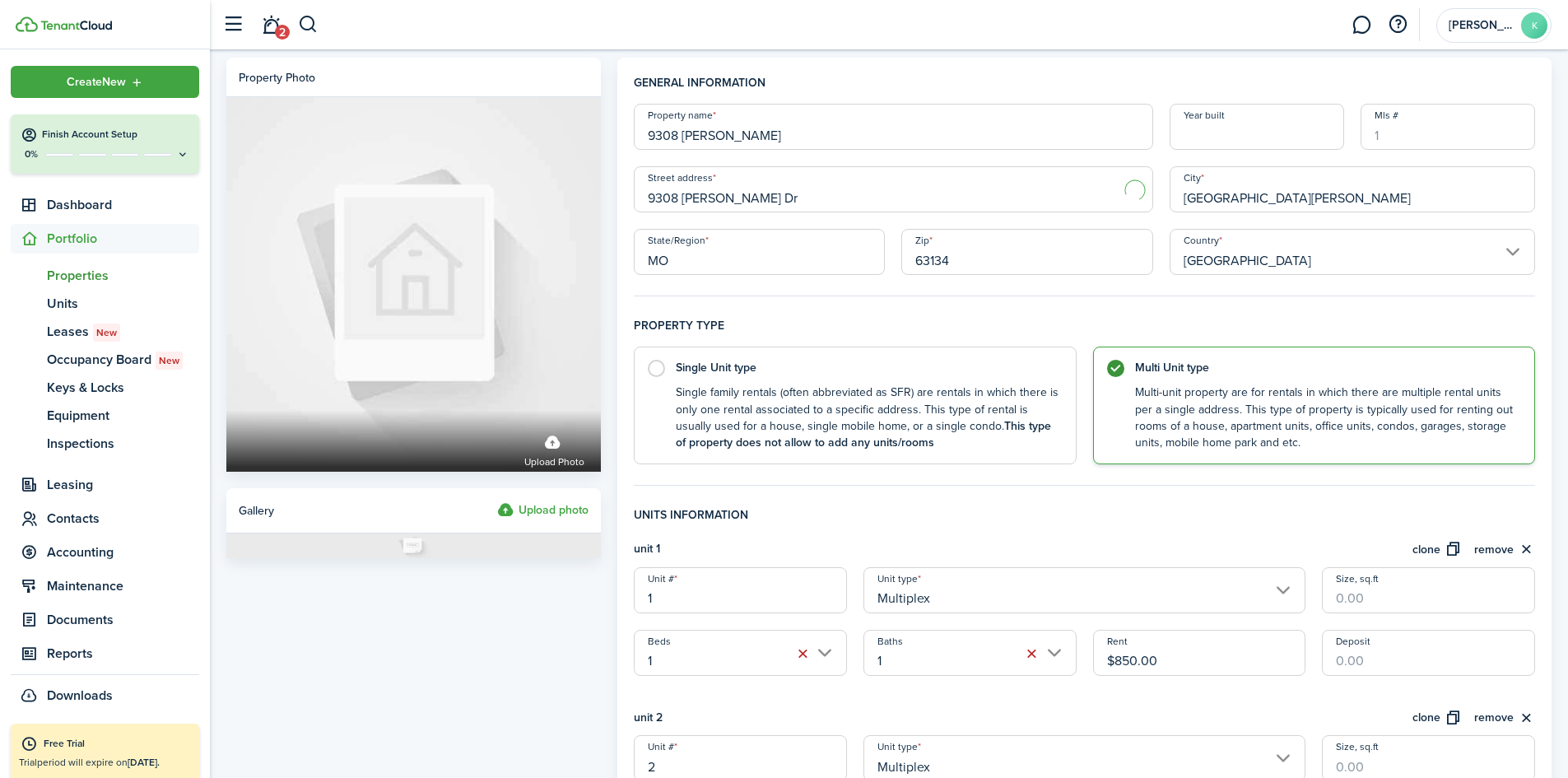
click at [760, 137] on input "9308 [PERSON_NAME]" at bounding box center [893, 127] width 519 height 46
type input "[STREET_ADDRESS][PERSON_NAME]"
click at [981, 315] on div "General information Property name [STREET_ADDRESS][PERSON_NAME] Year built [GEO…" at bounding box center [1085, 675] width 902 height 1204
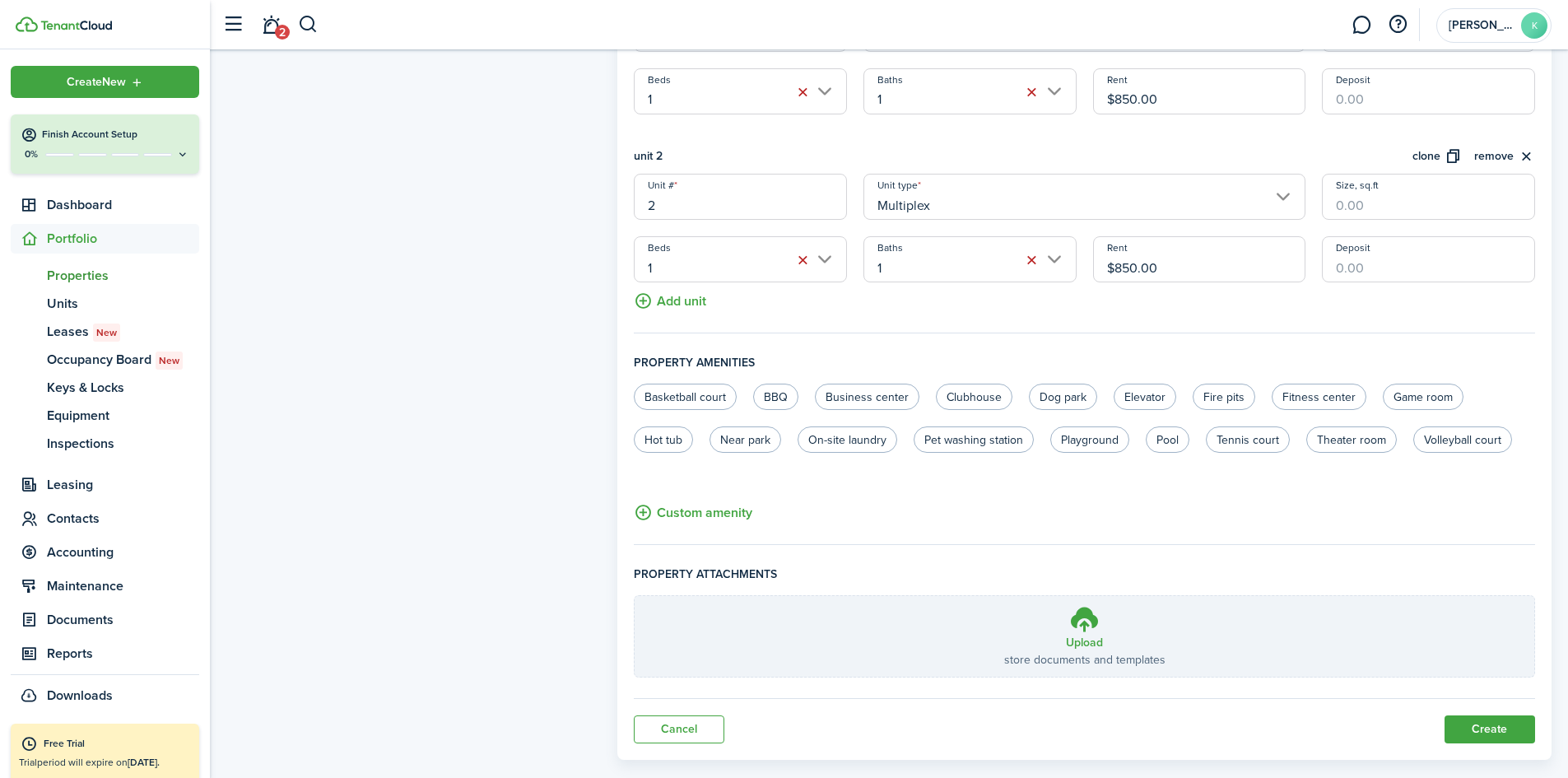
scroll to position [577, 0]
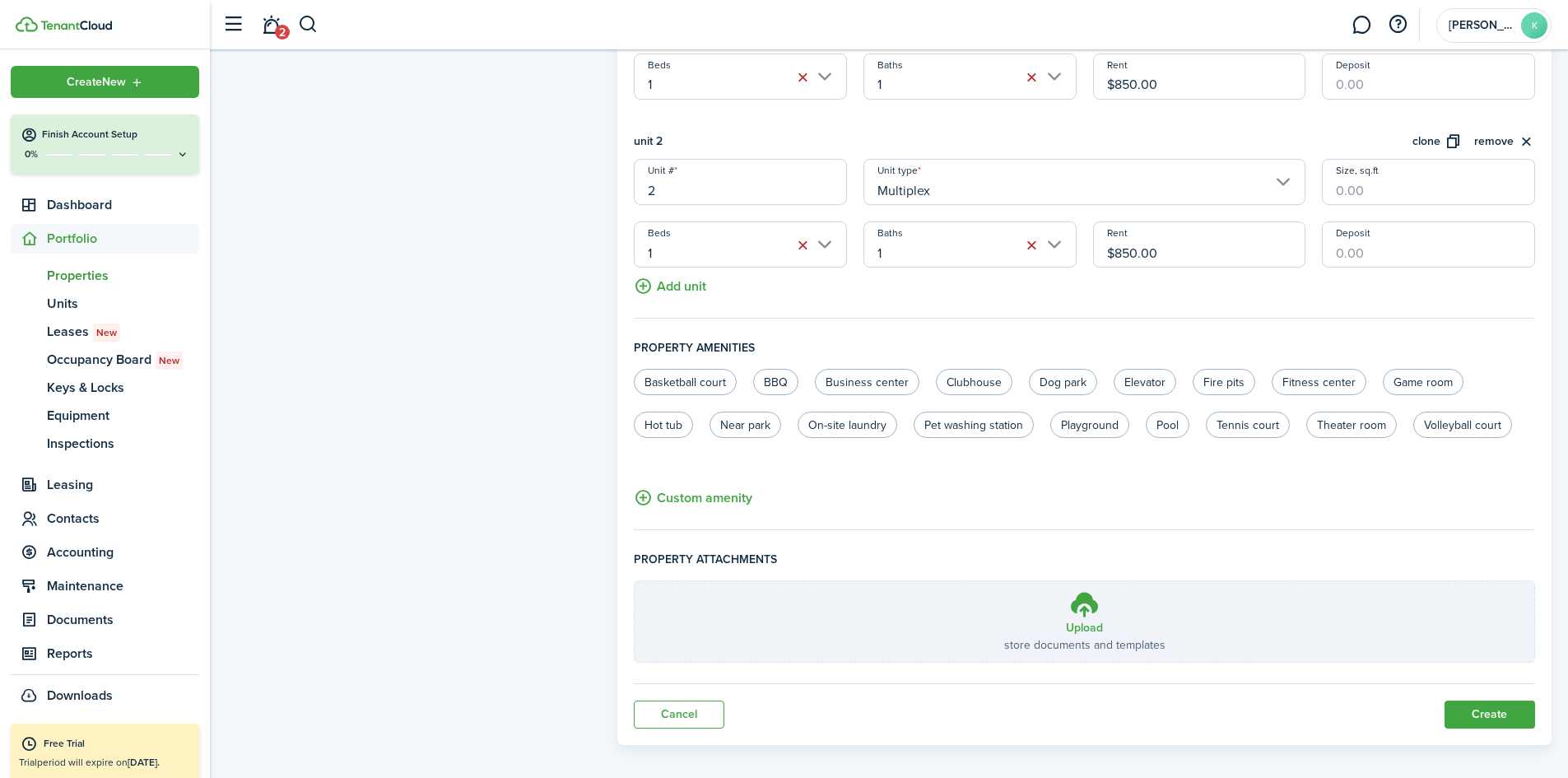
click at [1476, 710] on button "Create" at bounding box center [1490, 714] width 91 height 28
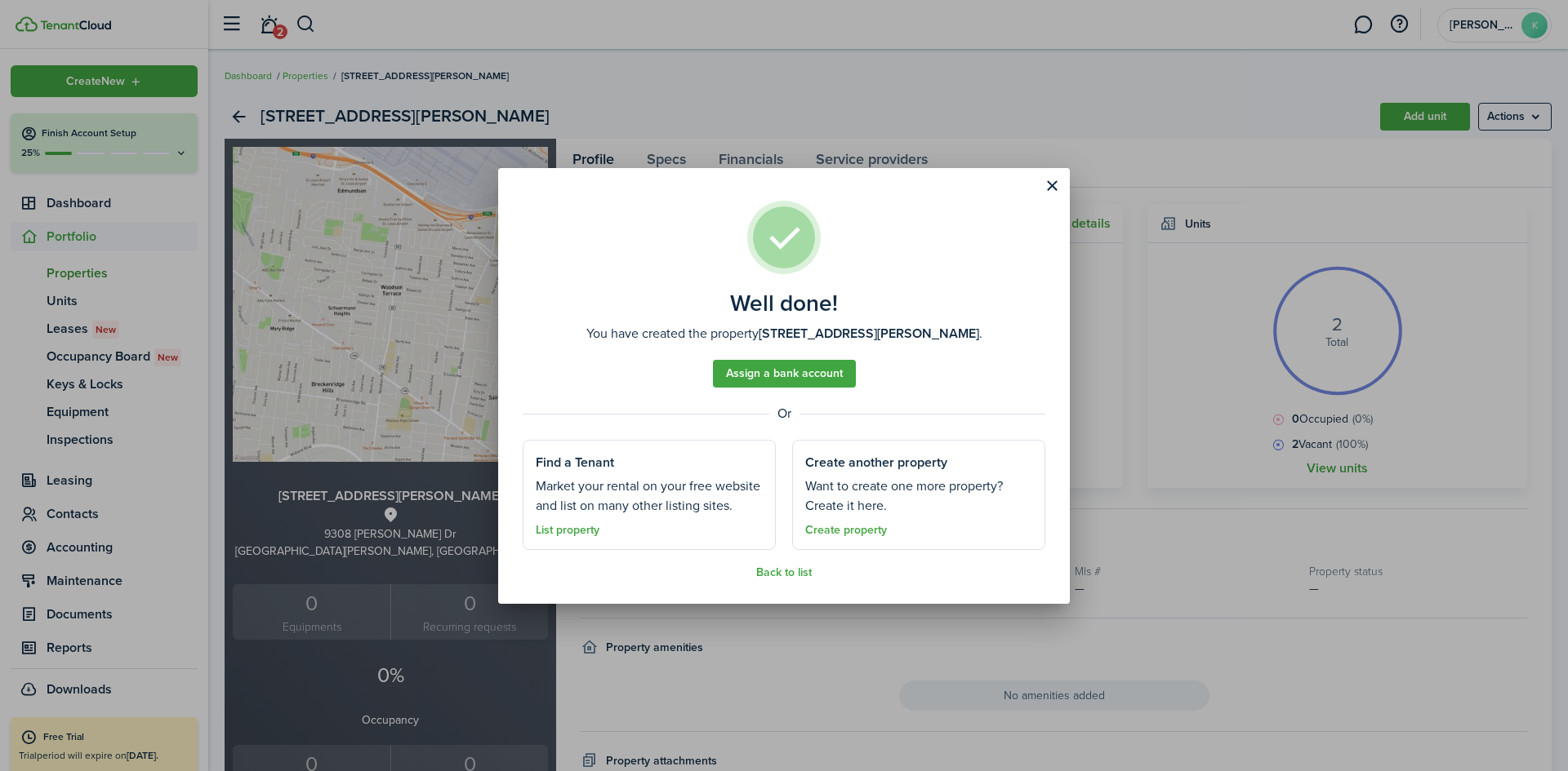
click at [784, 374] on link "Assign a bank account" at bounding box center [784, 374] width 143 height 28
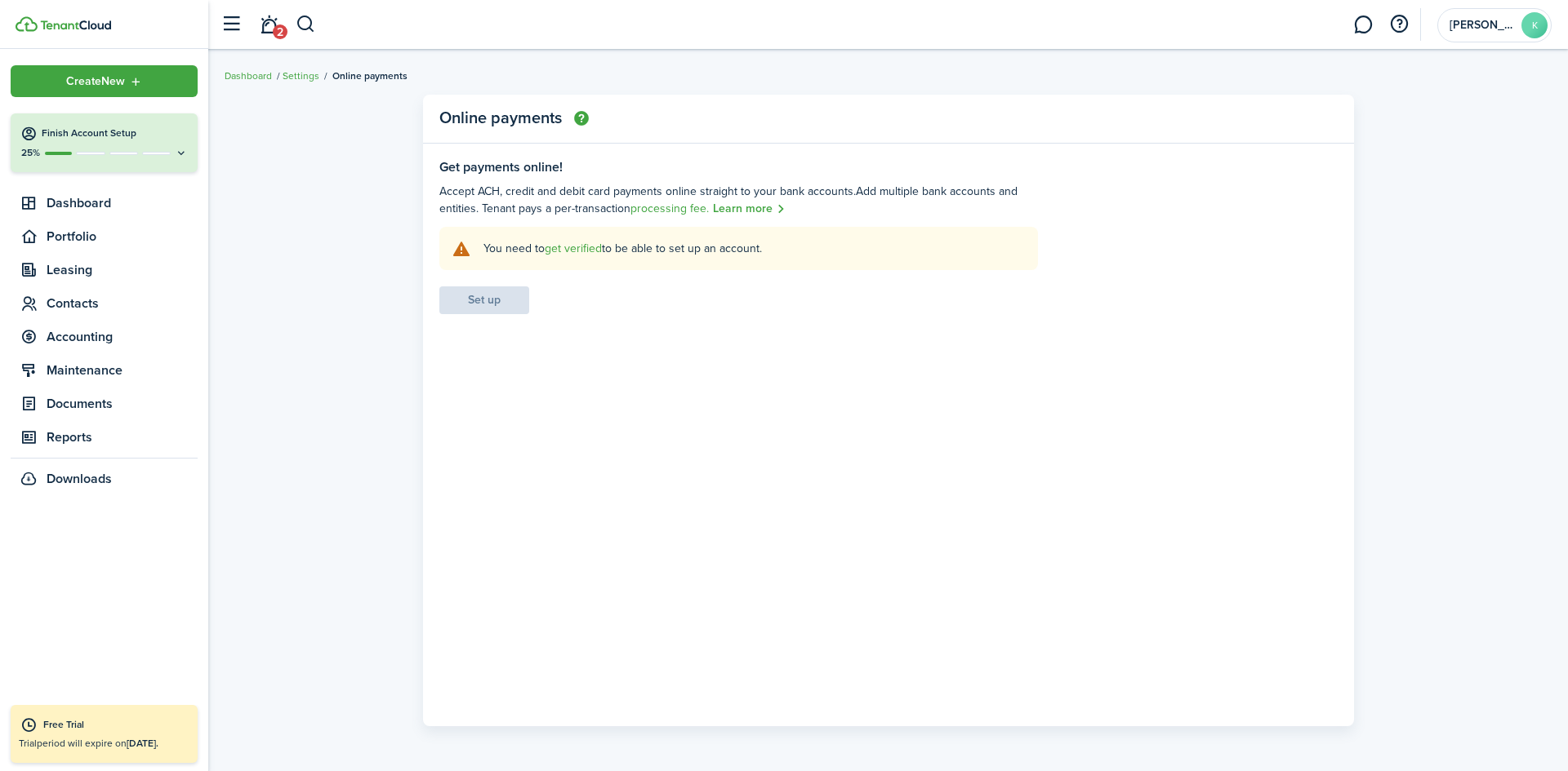
click at [94, 81] on span "Create New" at bounding box center [96, 82] width 59 height 12
click at [295, 161] on link "Create new property" at bounding box center [284, 164] width 143 height 28
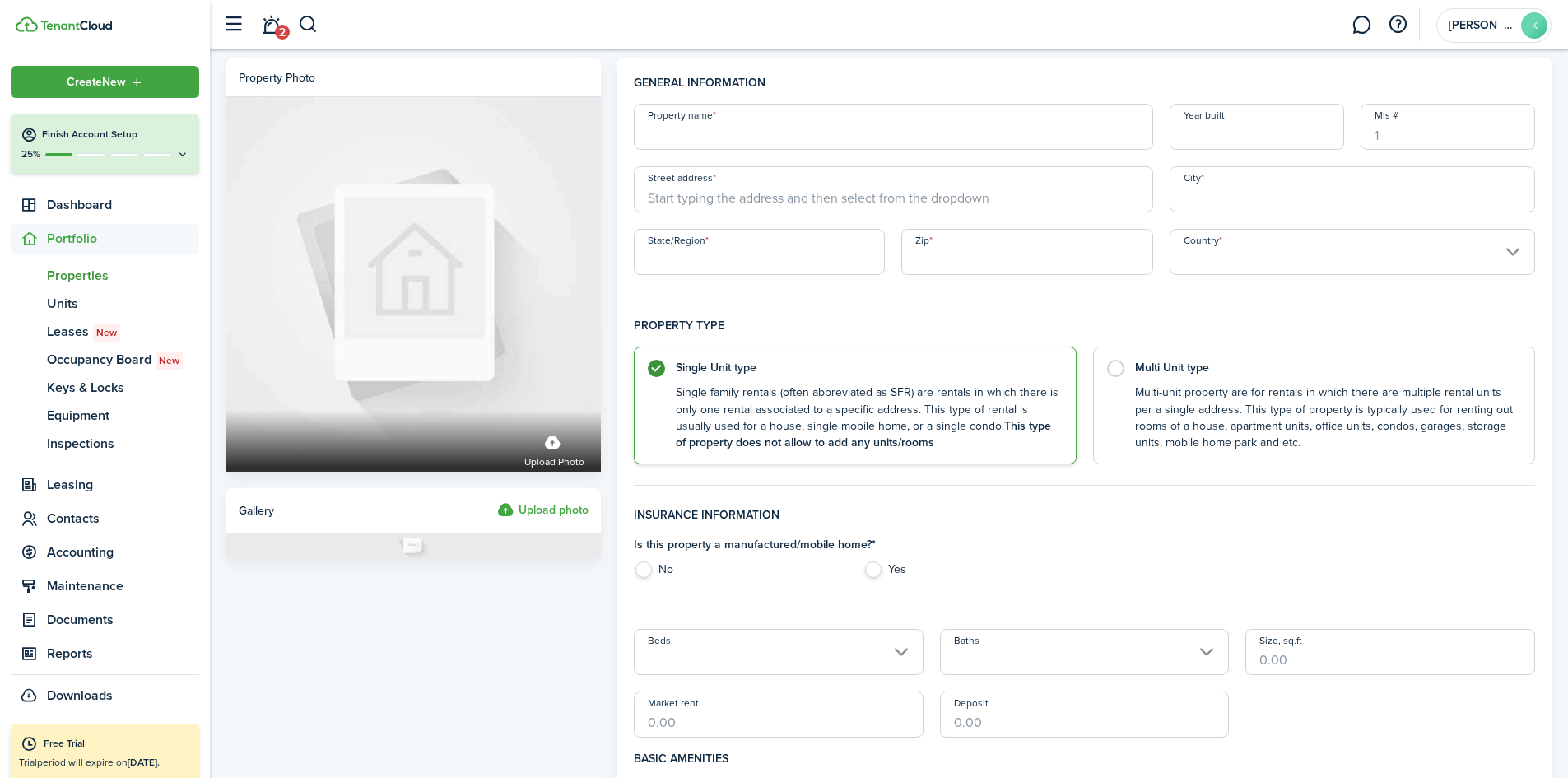
click at [694, 148] on input "Property name" at bounding box center [893, 127] width 519 height 46
click at [65, 237] on span "Portfolio" at bounding box center [122, 239] width 152 height 20
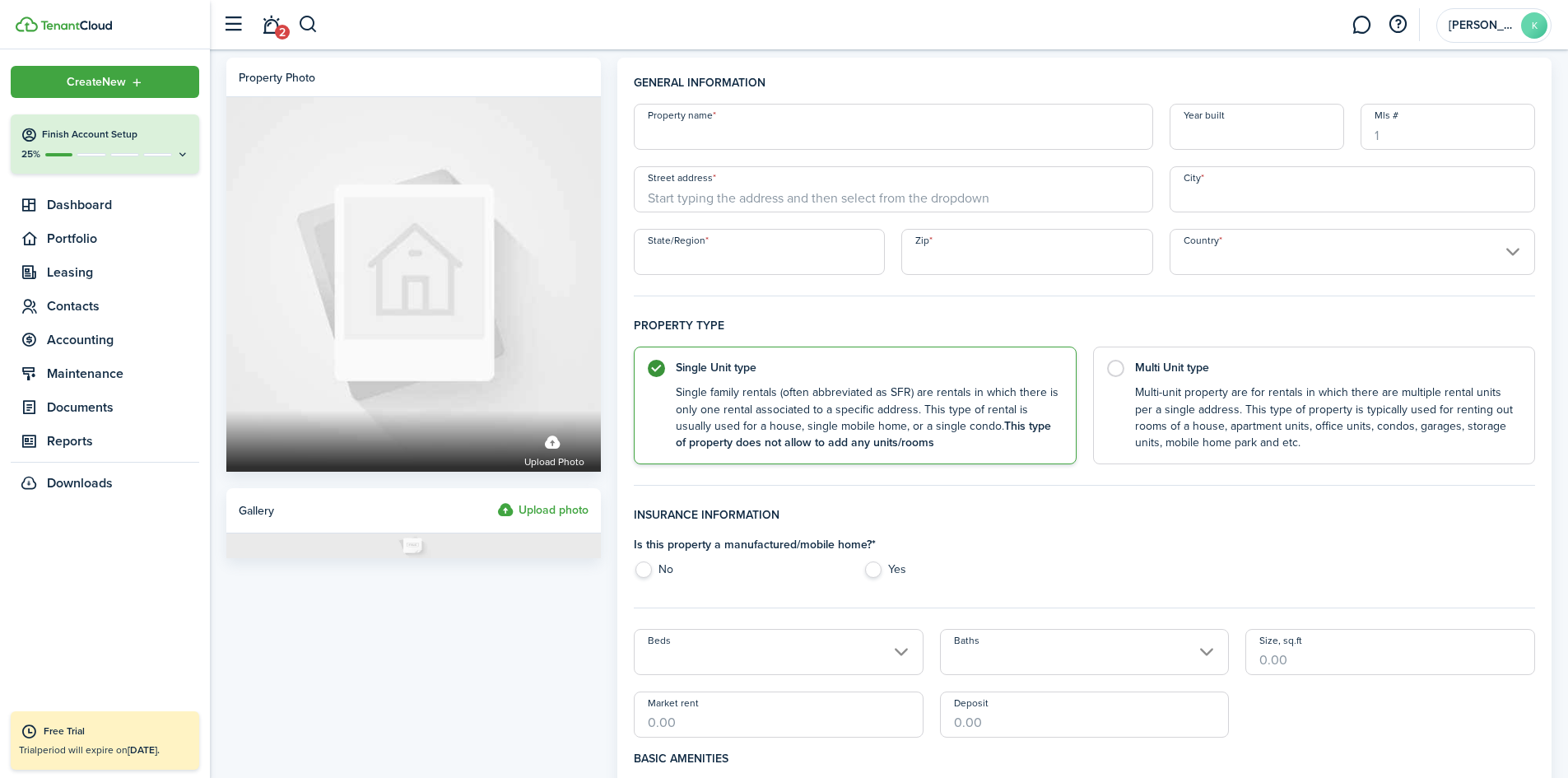
click at [1392, 27] on button "button" at bounding box center [1397, 25] width 28 height 28
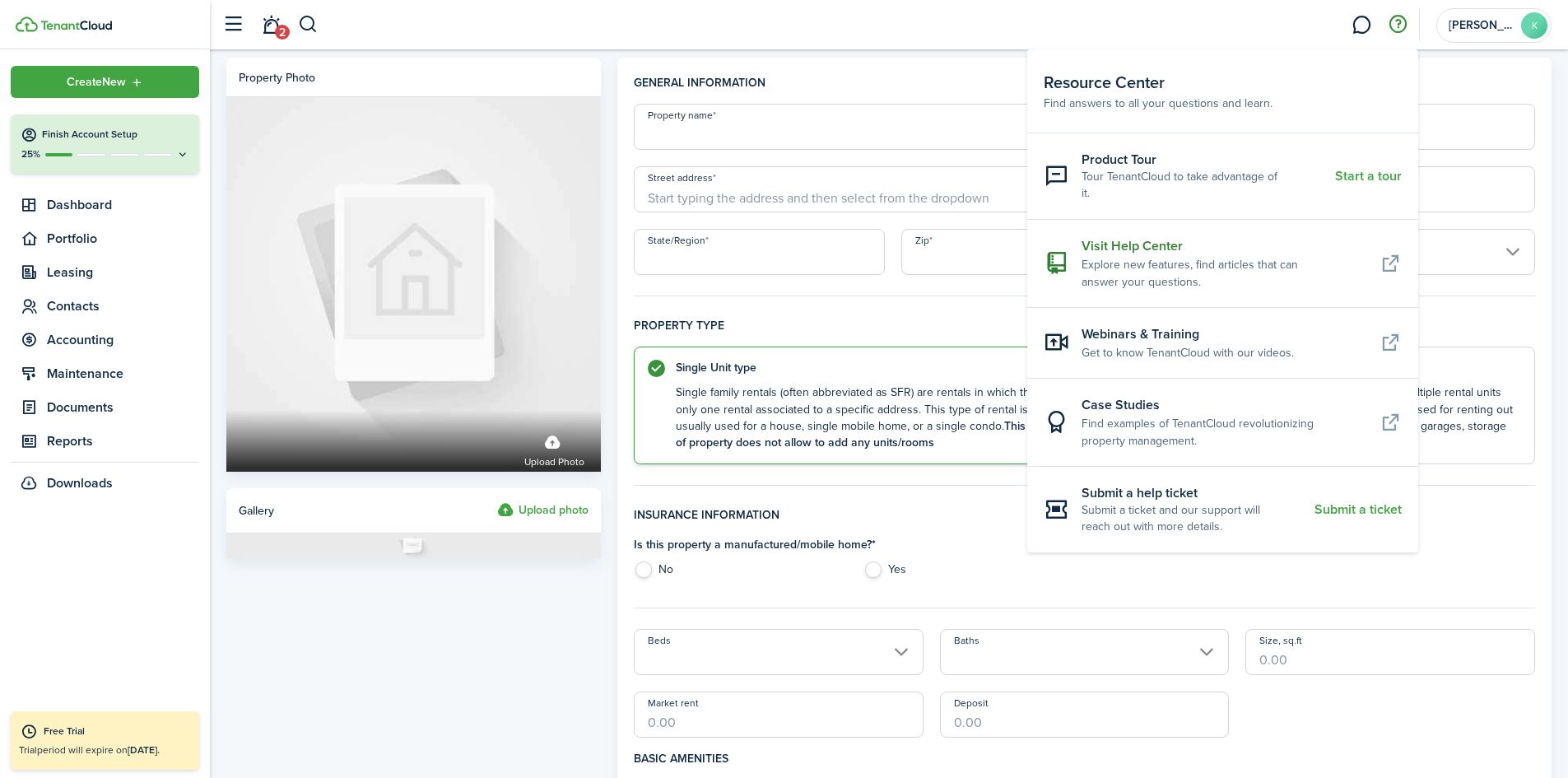
click at [1099, 257] on resource-center-item-description "Explore new features, find articles that can answer your questions." at bounding box center [1224, 273] width 285 height 35
